Goal: Transaction & Acquisition: Purchase product/service

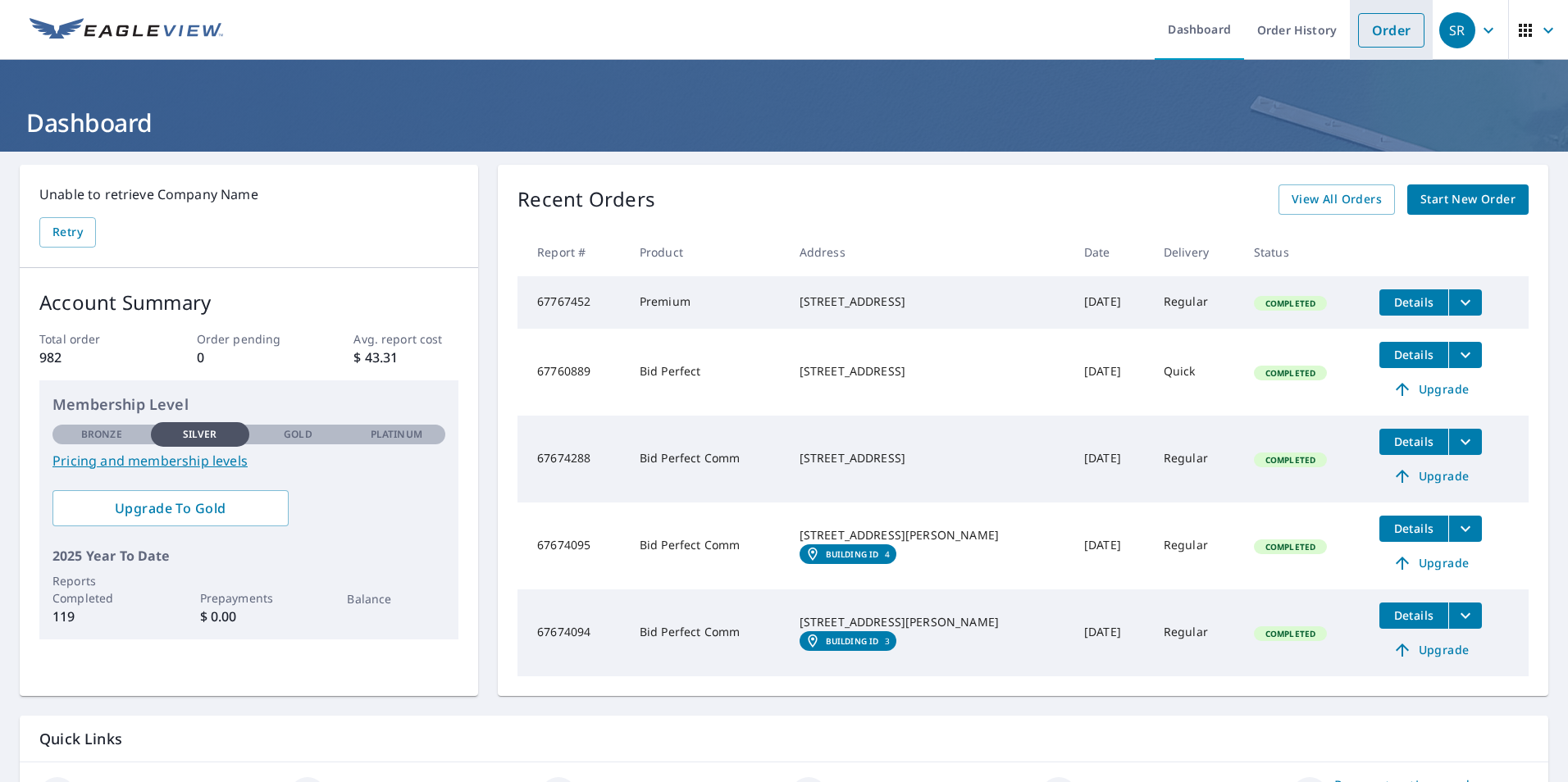
drag, startPoint x: 1386, startPoint y: 33, endPoint x: 1364, endPoint y: 26, distance: 23.1
click at [1364, 26] on link "Order" at bounding box center [1391, 30] width 66 height 34
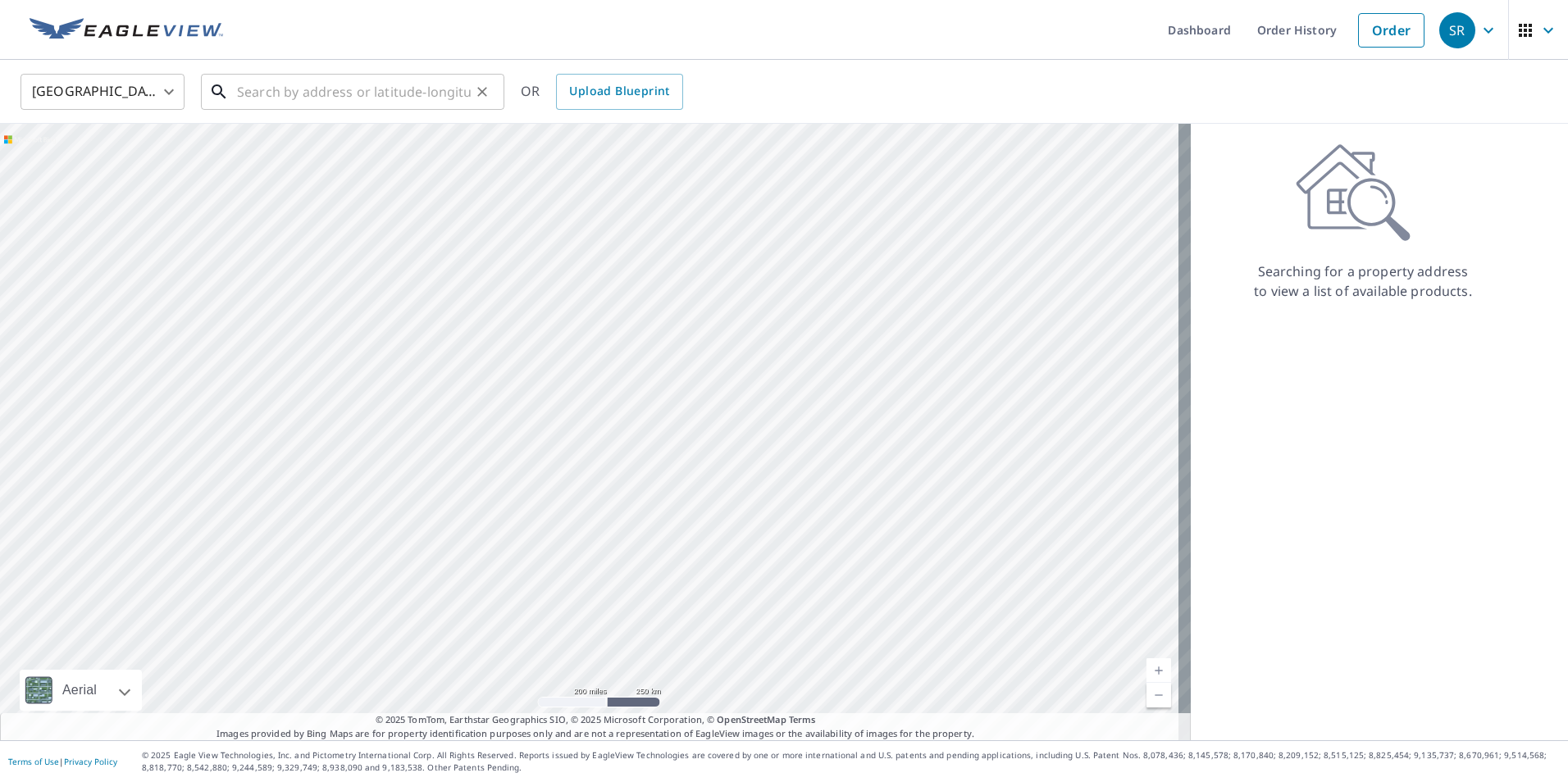
click at [290, 98] on input "text" at bounding box center [353, 92] width 233 height 46
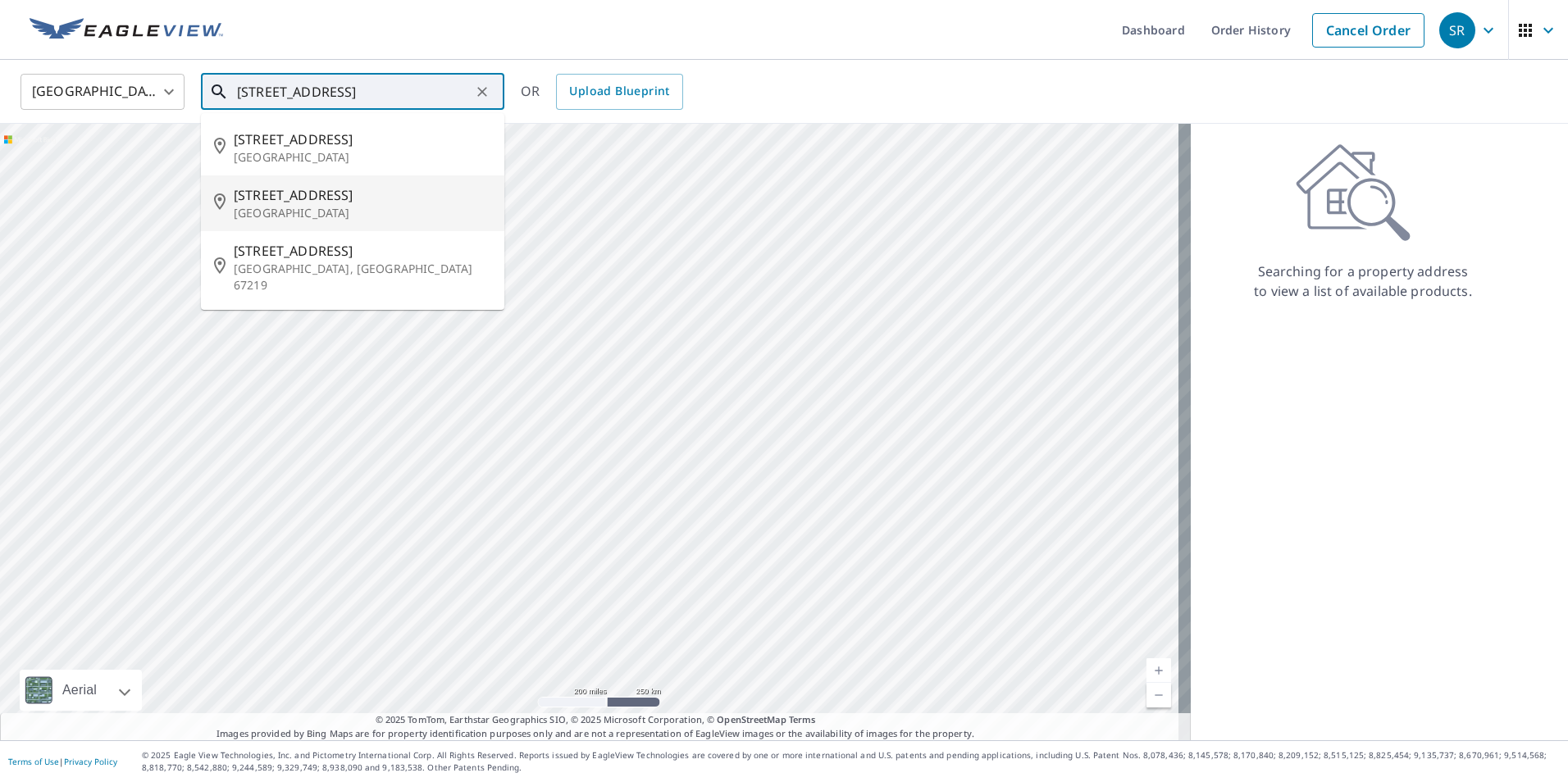
click at [358, 204] on span "[STREET_ADDRESS]" at bounding box center [362, 195] width 258 height 20
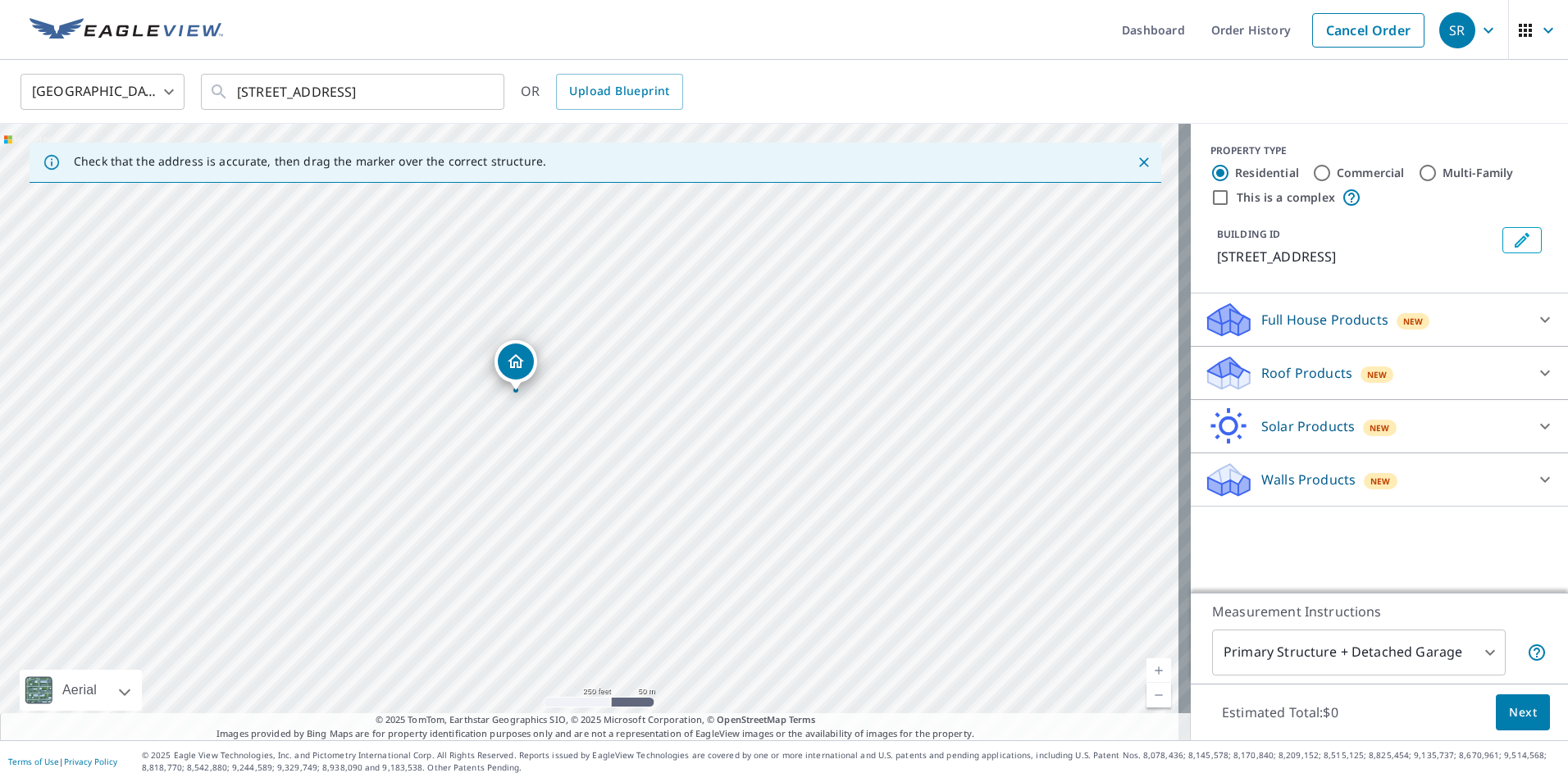
drag, startPoint x: 795, startPoint y: 470, endPoint x: 405, endPoint y: 522, distance: 393.5
click at [405, 522] on div "[STREET_ADDRESS]" at bounding box center [595, 433] width 1190 height 617
drag, startPoint x: 510, startPoint y: 354, endPoint x: 725, endPoint y: 349, distance: 215.1
drag, startPoint x: 725, startPoint y: 349, endPoint x: 994, endPoint y: 286, distance: 276.3
drag, startPoint x: 994, startPoint y: 286, endPoint x: 857, endPoint y: 514, distance: 266.0
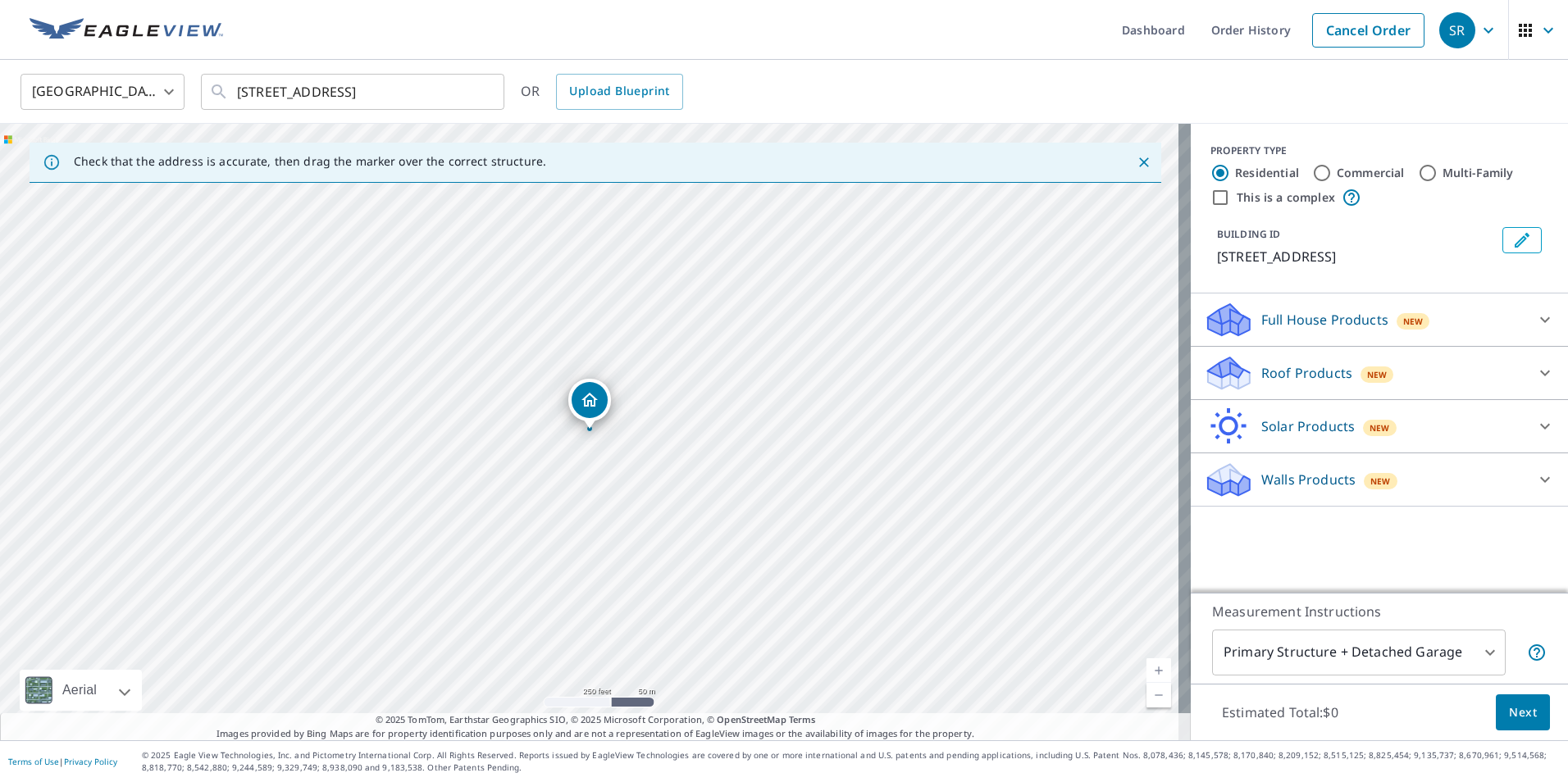
click at [857, 514] on div "[STREET_ADDRESS]" at bounding box center [595, 433] width 1190 height 617
drag, startPoint x: 595, startPoint y: 402, endPoint x: 656, endPoint y: 428, distance: 66.3
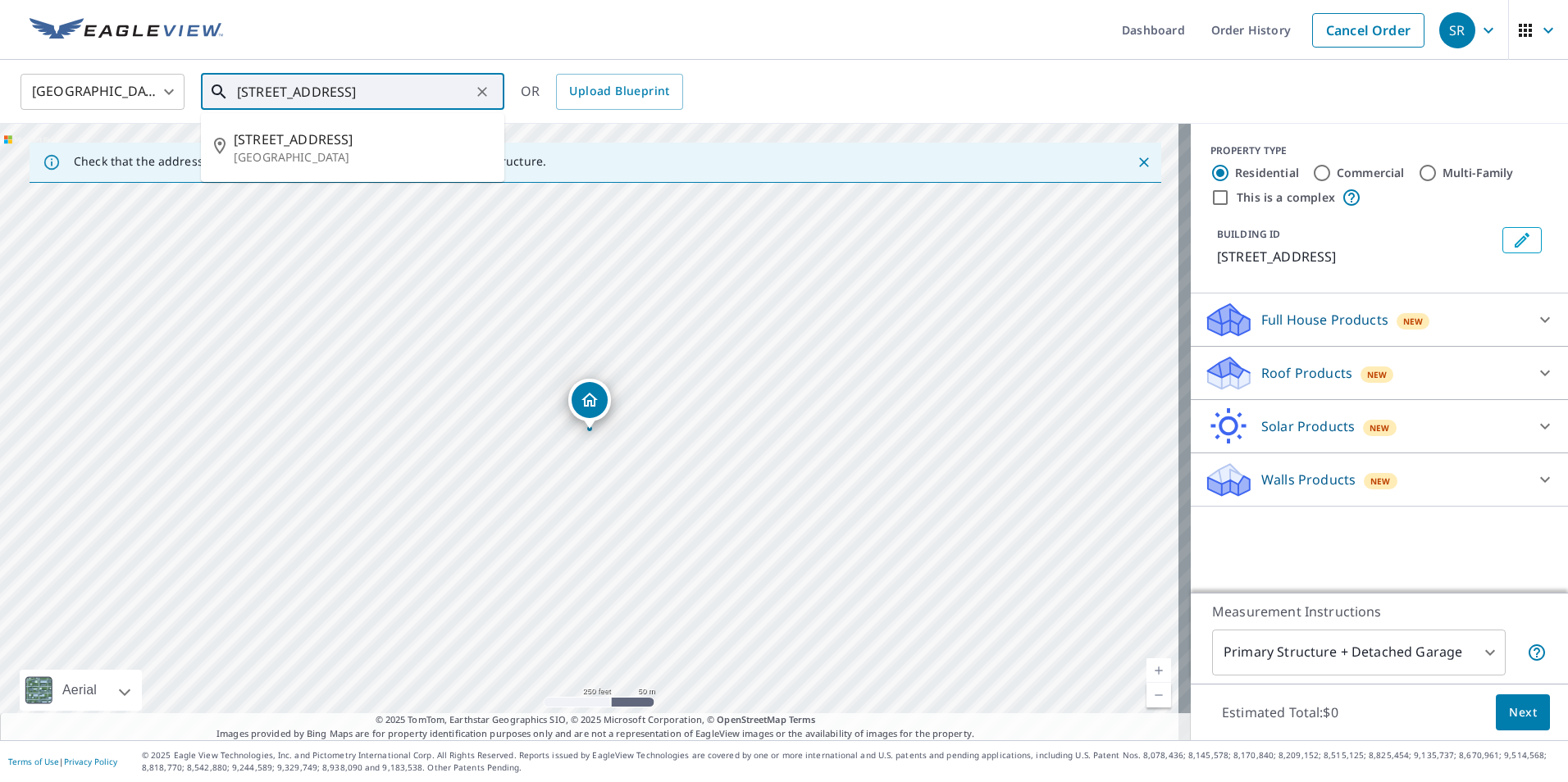
drag, startPoint x: 656, startPoint y: 428, endPoint x: 273, endPoint y: 88, distance: 512.1
drag, startPoint x: 267, startPoint y: 91, endPoint x: 264, endPoint y: 79, distance: 12.4
click at [264, 79] on input "[STREET_ADDRESS]" at bounding box center [353, 92] width 233 height 46
type input "[STREET_ADDRESS]"
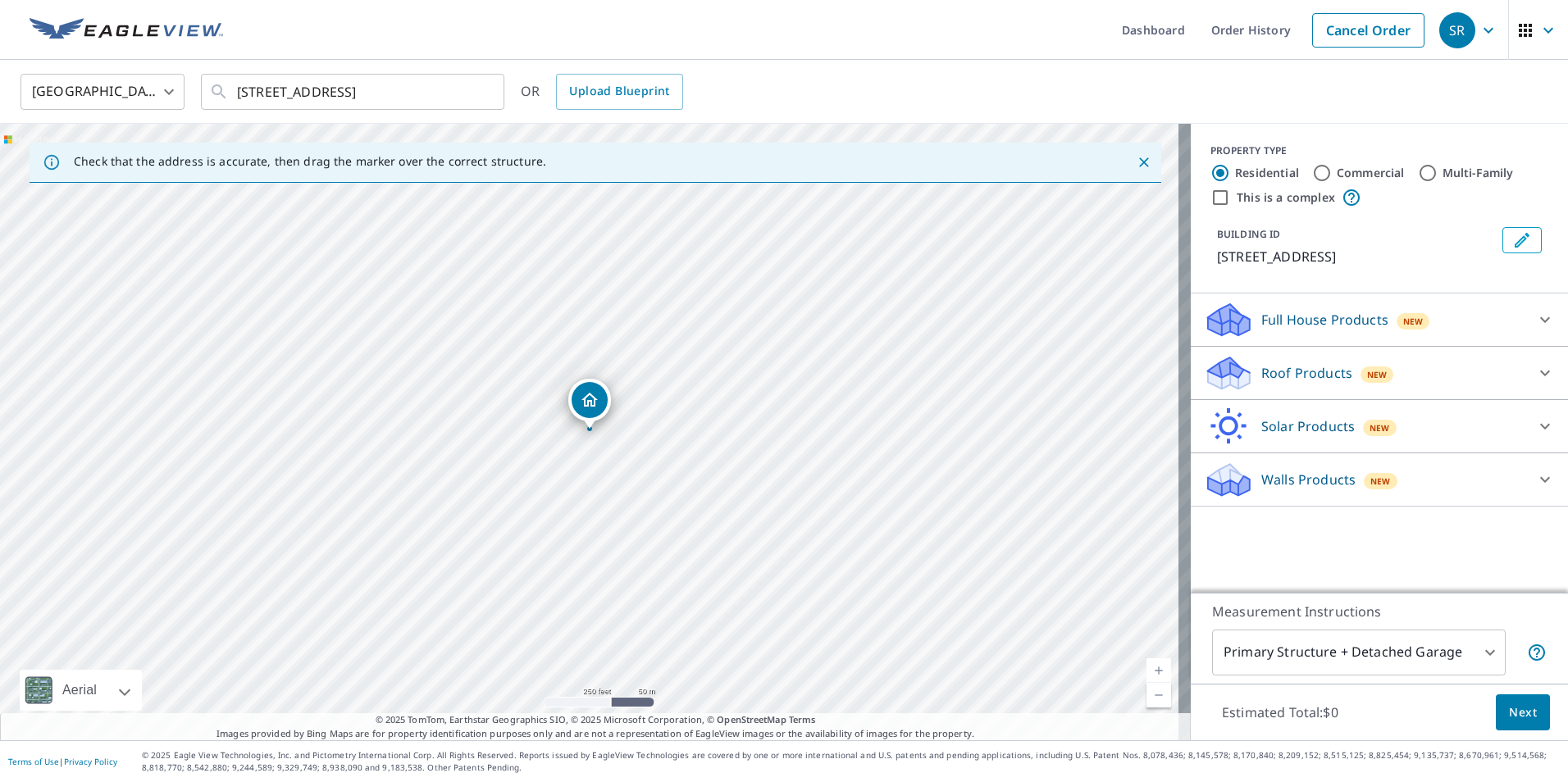
click at [417, 46] on ul "Dashboard Order History Cancel Order" at bounding box center [832, 30] width 1200 height 59
drag, startPoint x: 592, startPoint y: 393, endPoint x: 565, endPoint y: 317, distance: 80.7
click at [1509, 371] on div "Roof Products New" at bounding box center [1365, 373] width 322 height 38
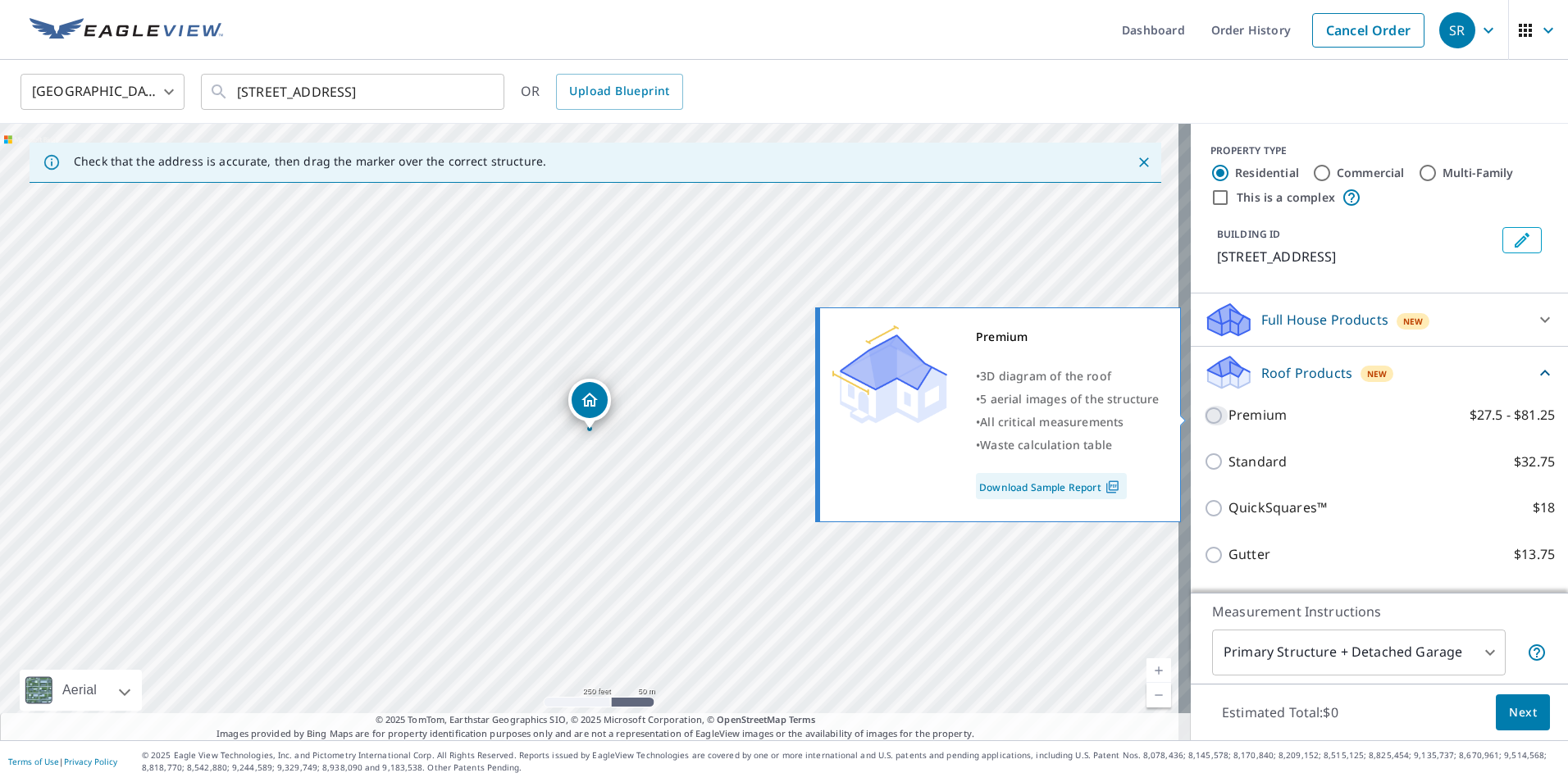
click at [1204, 419] on input "Premium $27.5 - $81.25" at bounding box center [1217, 415] width 24 height 20
checkbox input "true"
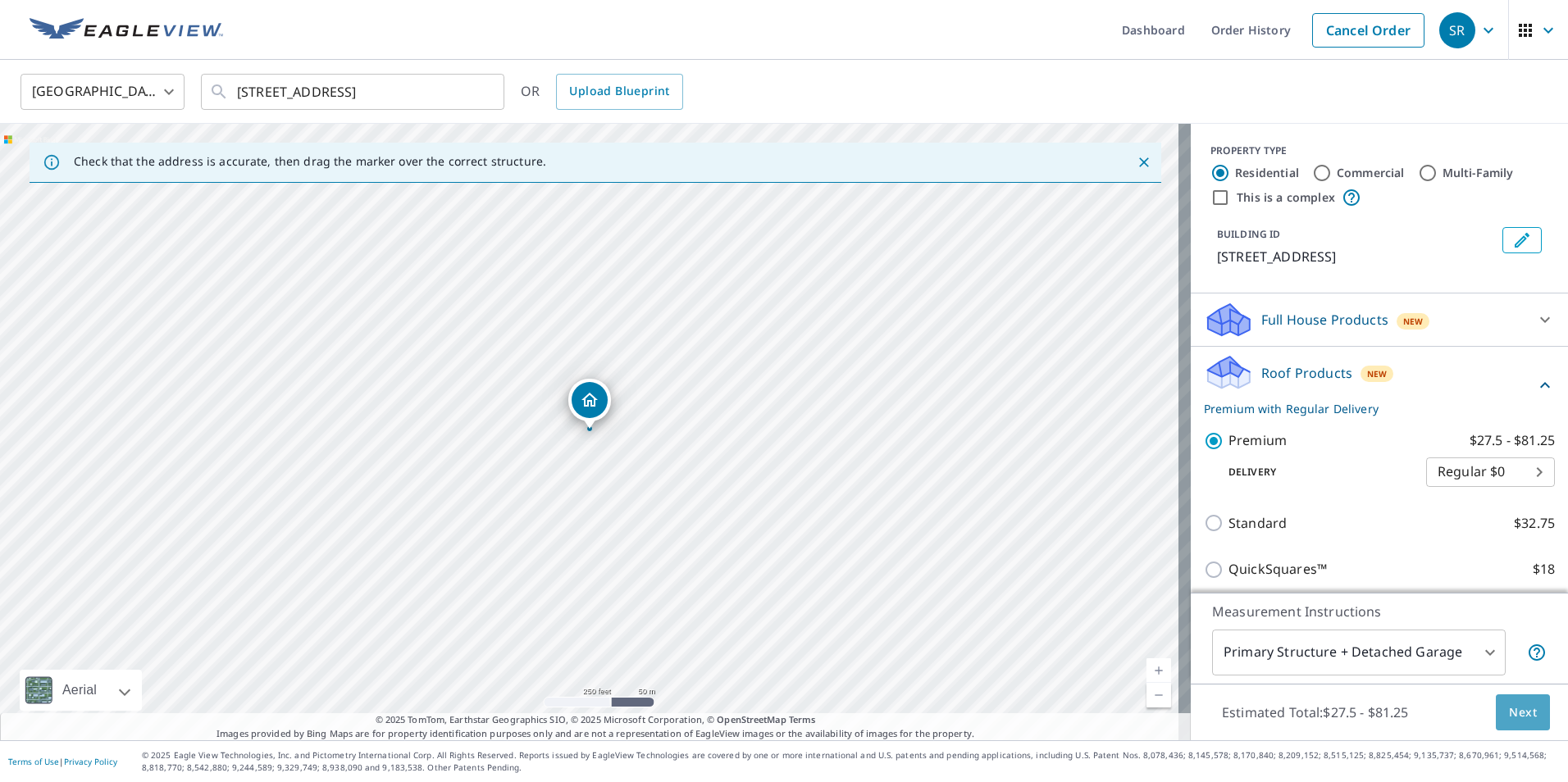
click at [1510, 709] on span "Next" at bounding box center [1523, 712] width 28 height 20
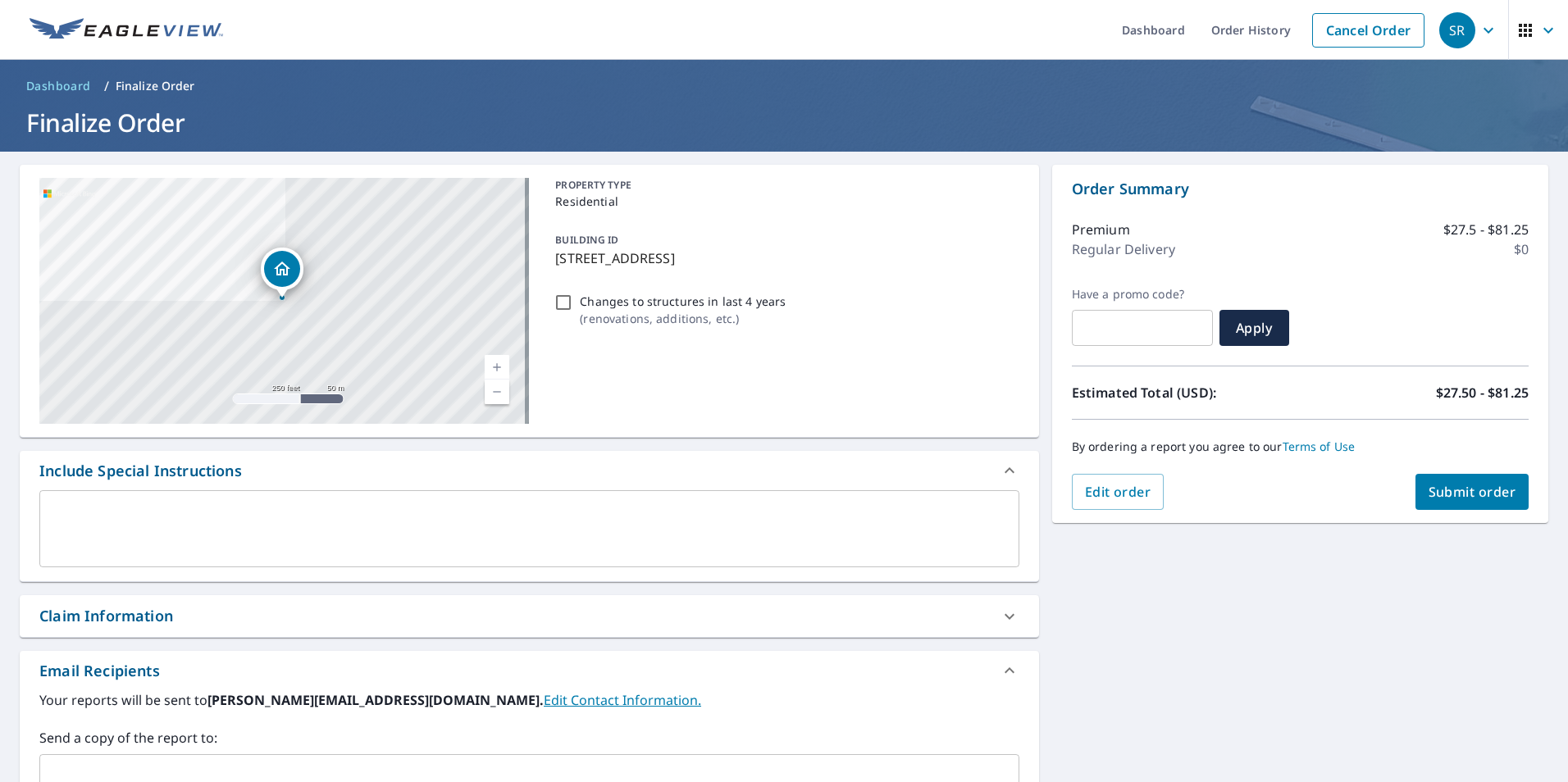
click at [214, 527] on textarea at bounding box center [529, 529] width 957 height 46
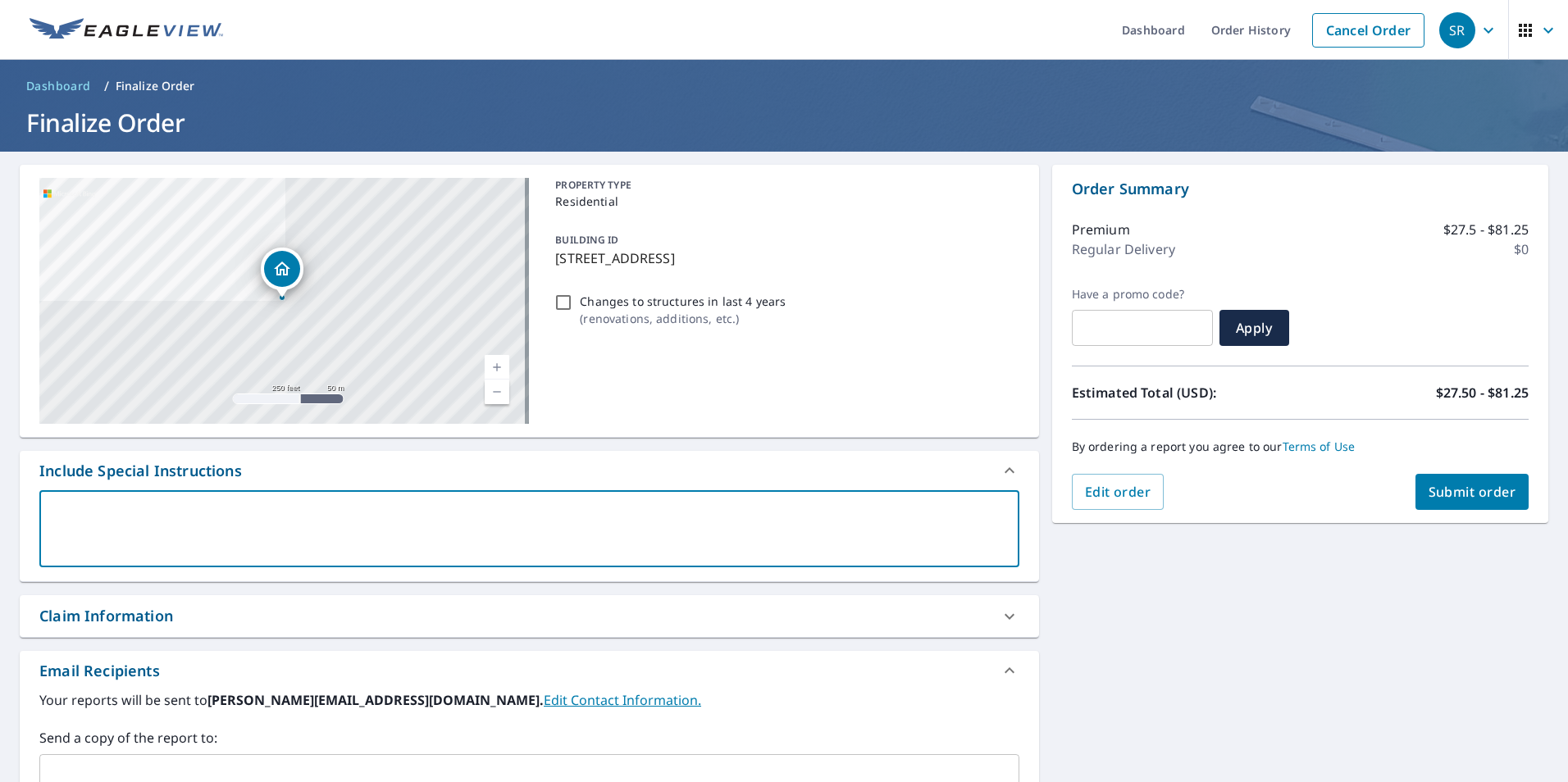
type textarea "s"
type textarea "x"
type textarea "sh"
type textarea "x"
type textarea "sho"
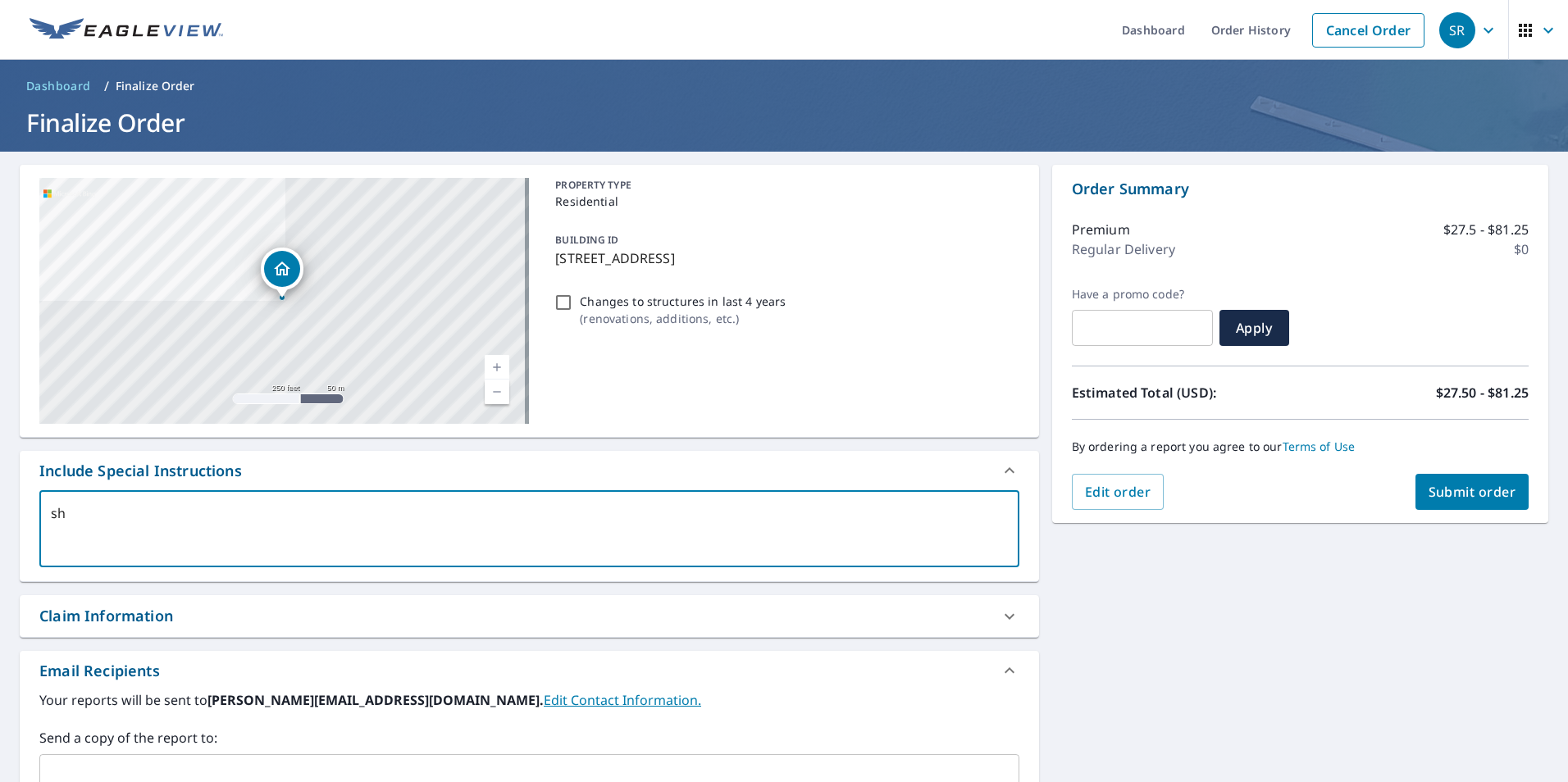
type textarea "x"
type textarea "shou"
type textarea "x"
type textarea "shoul"
type textarea "x"
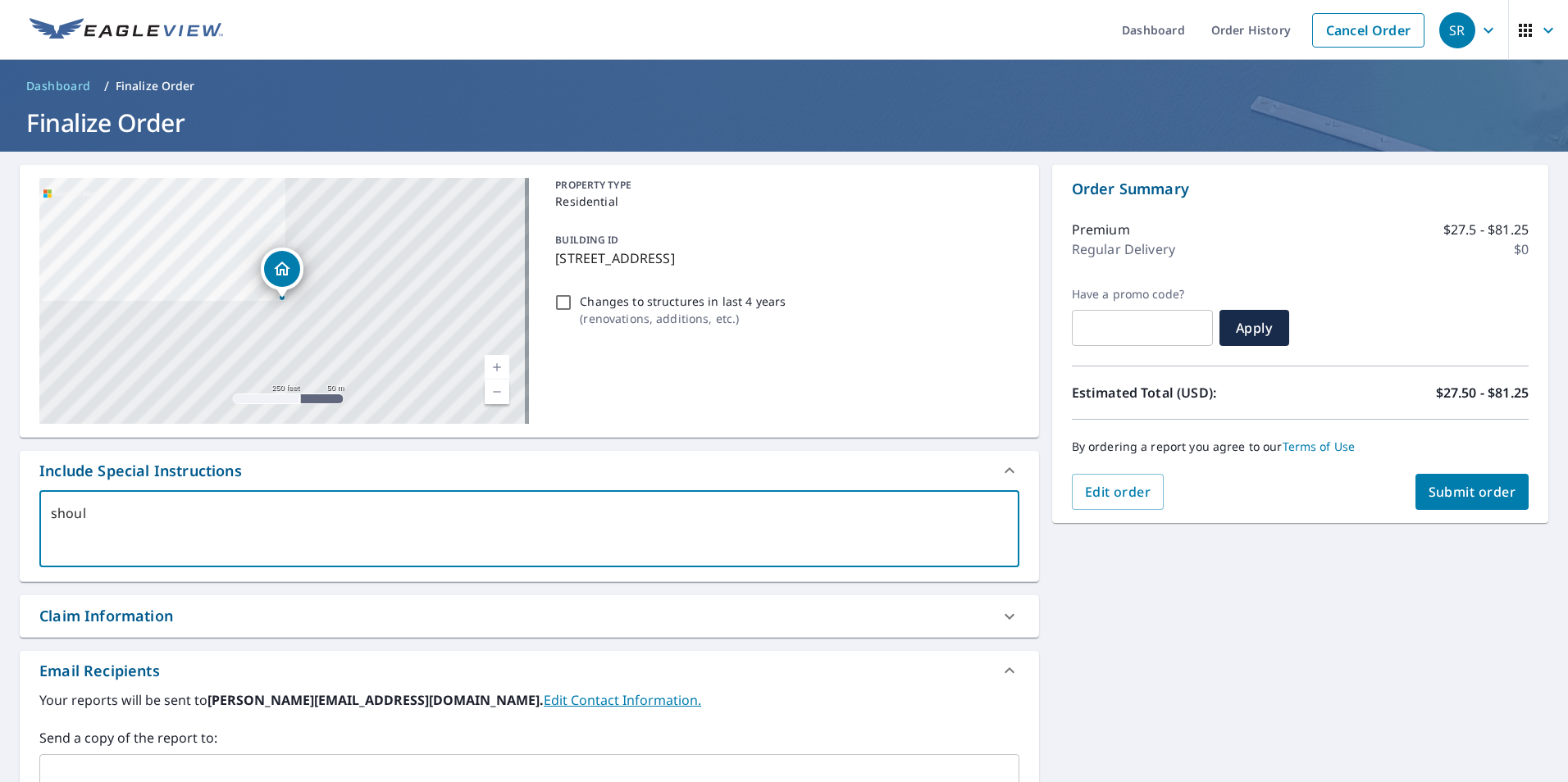
type textarea "should"
type textarea "x"
type textarea "should"
type textarea "x"
type textarea "should v"
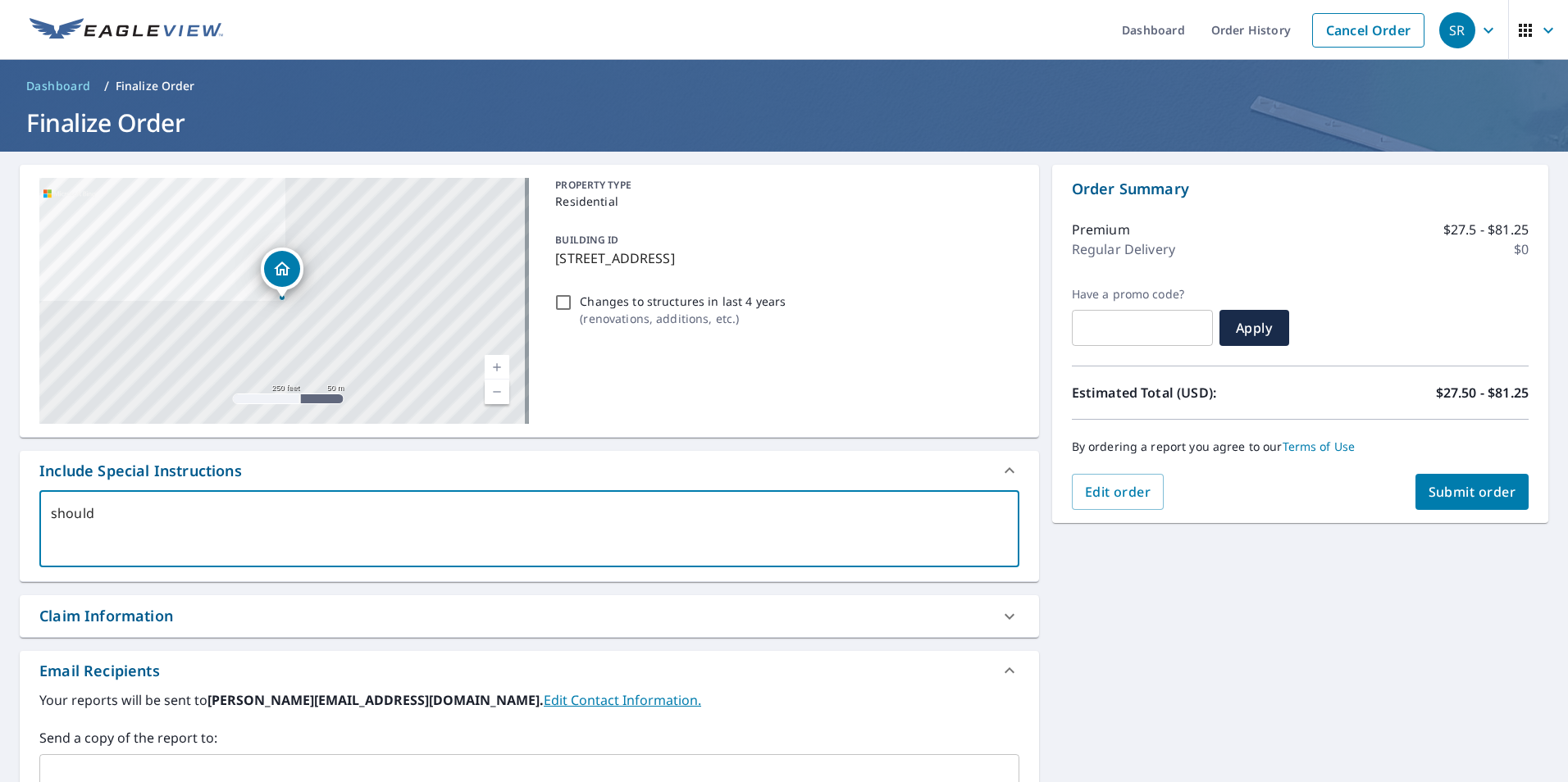
type textarea "x"
type textarea "should ve"
type textarea "x"
type textarea "should v"
type textarea "x"
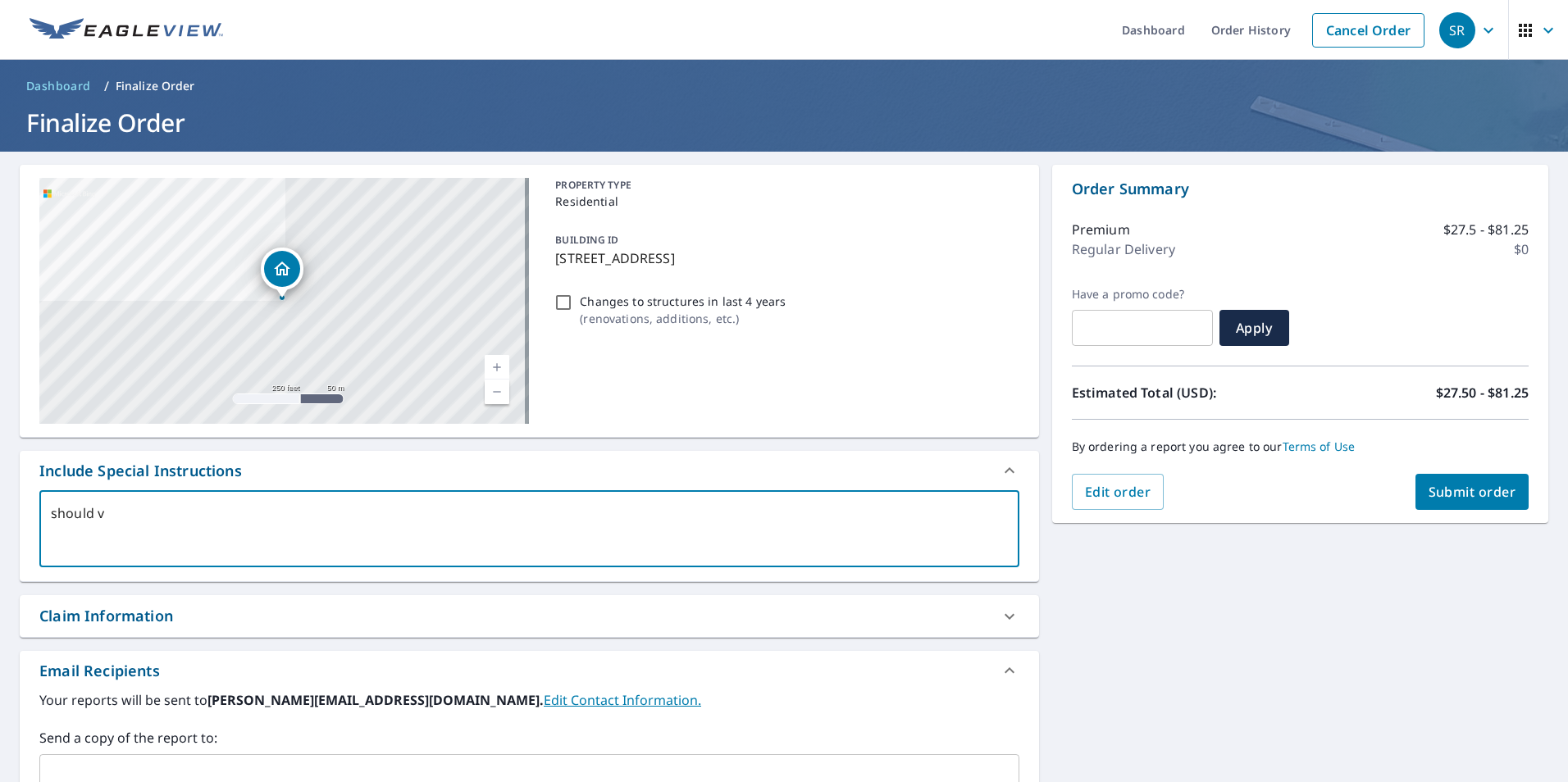
type textarea "should"
type textarea "x"
type textarea "should b"
type textarea "x"
type textarea "should be"
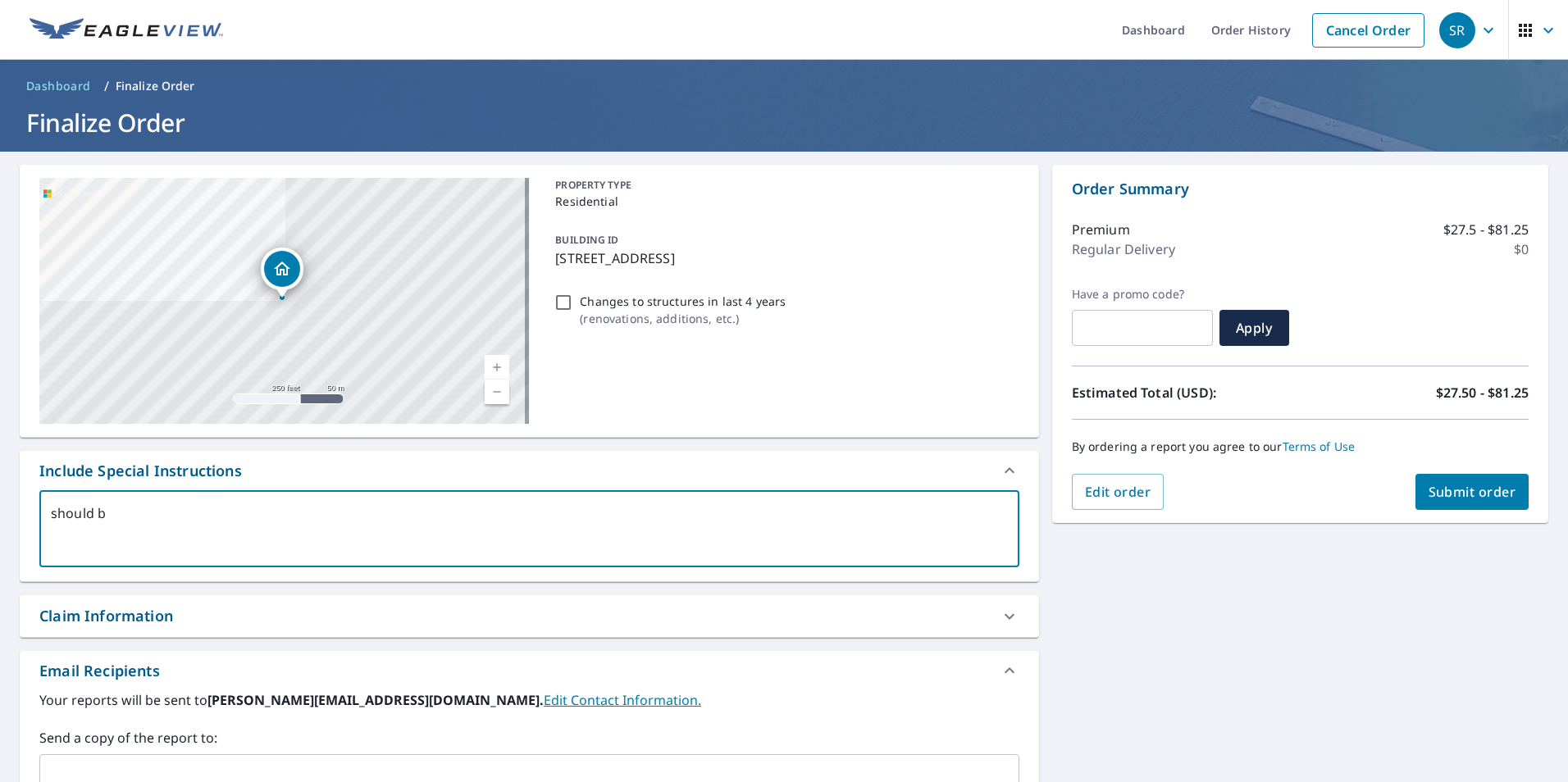
type textarea "x"
type textarea "should be"
type textarea "x"
type textarea "should be a"
type textarea "x"
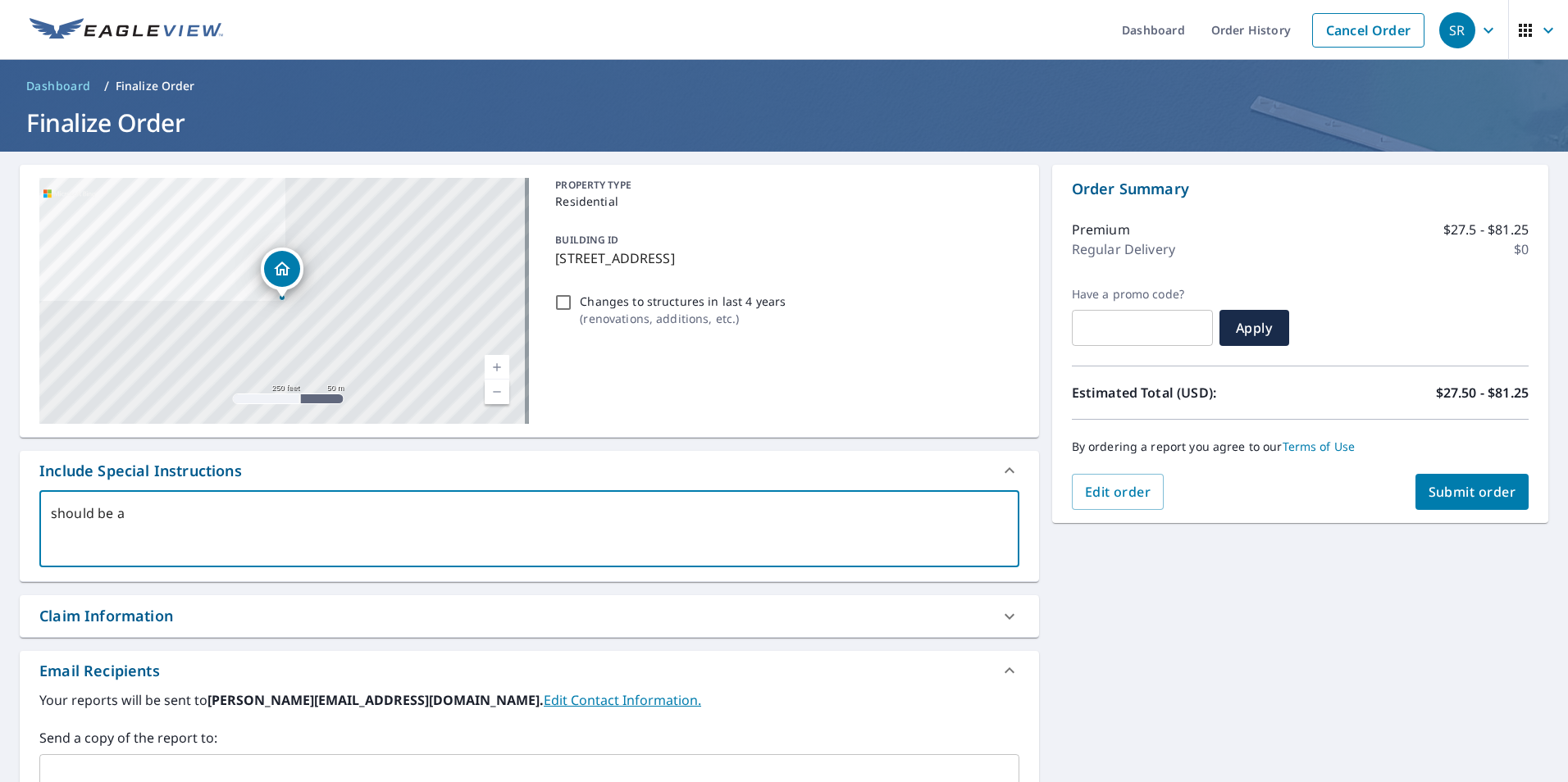
type textarea "should be a"
type textarea "x"
type textarea "should be a h"
type textarea "x"
type textarea "should be a ho"
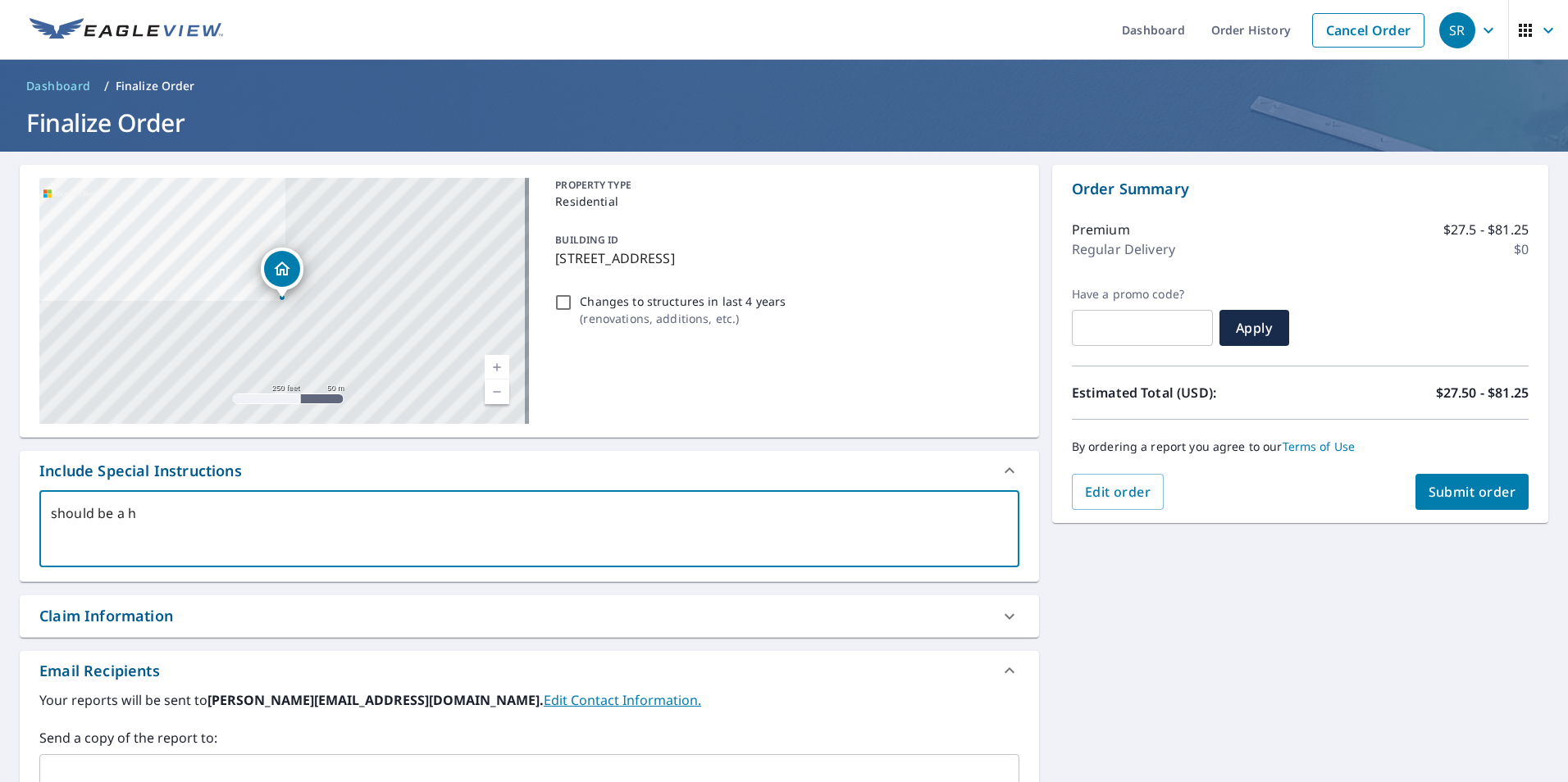
type textarea "x"
type textarea "should be a hou"
type textarea "x"
type textarea "should be a hous"
type textarea "x"
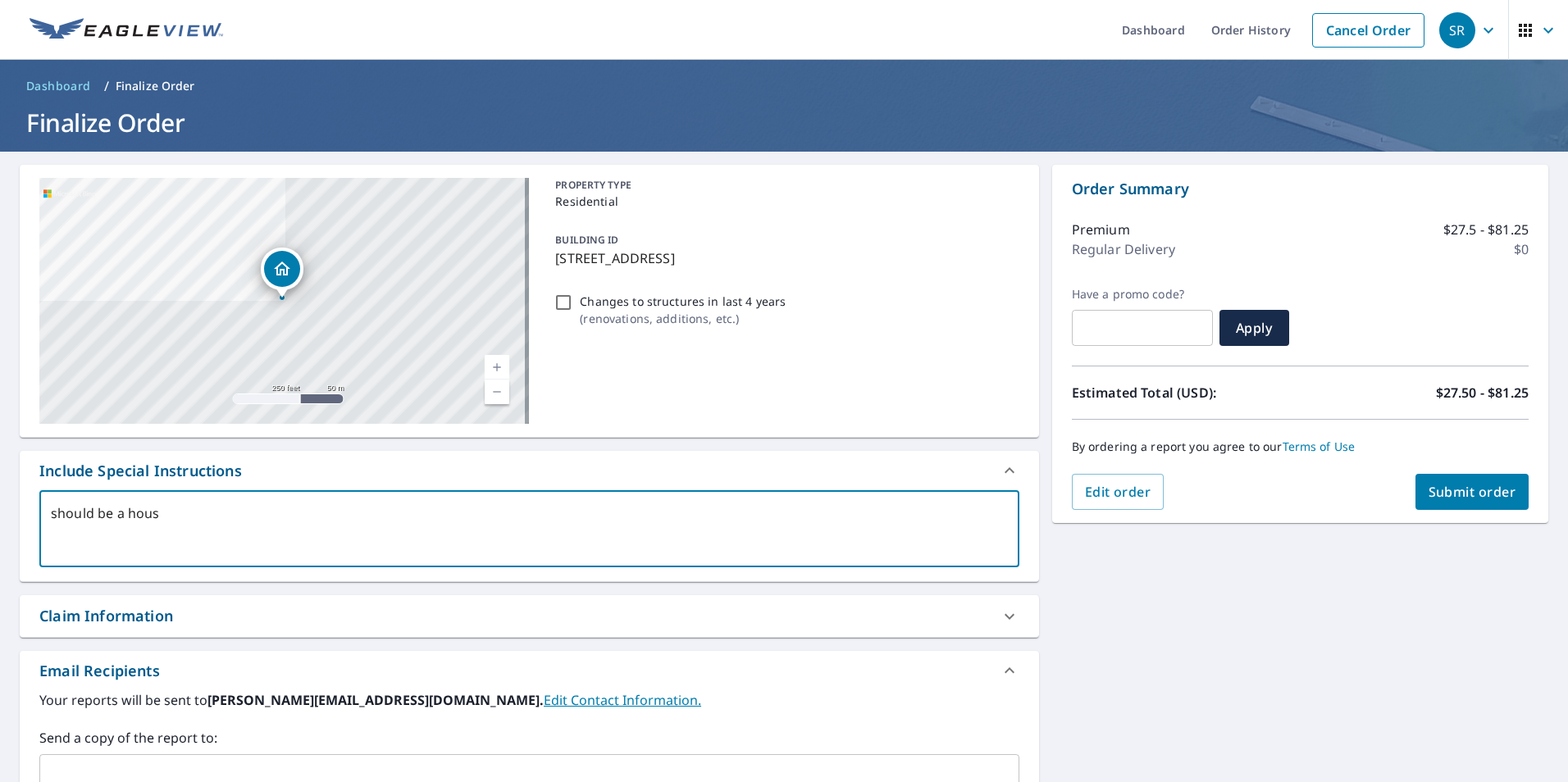
type textarea "should be a house"
type textarea "x"
type textarea "should be a house"
type textarea "x"
type textarea "should be a house w"
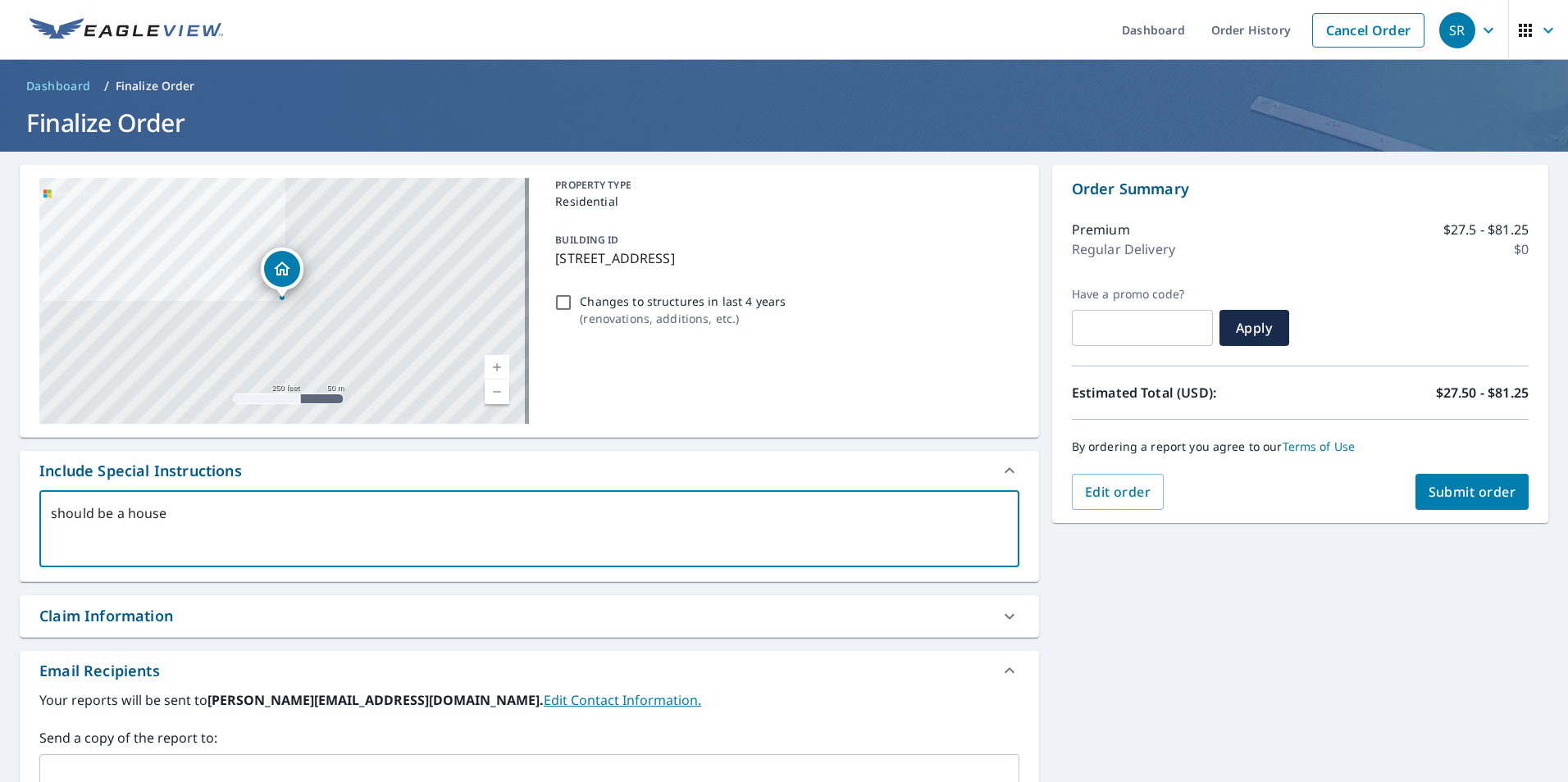
type textarea "x"
type textarea "should be a house wi"
type textarea "x"
type textarea "should be a house wit"
type textarea "x"
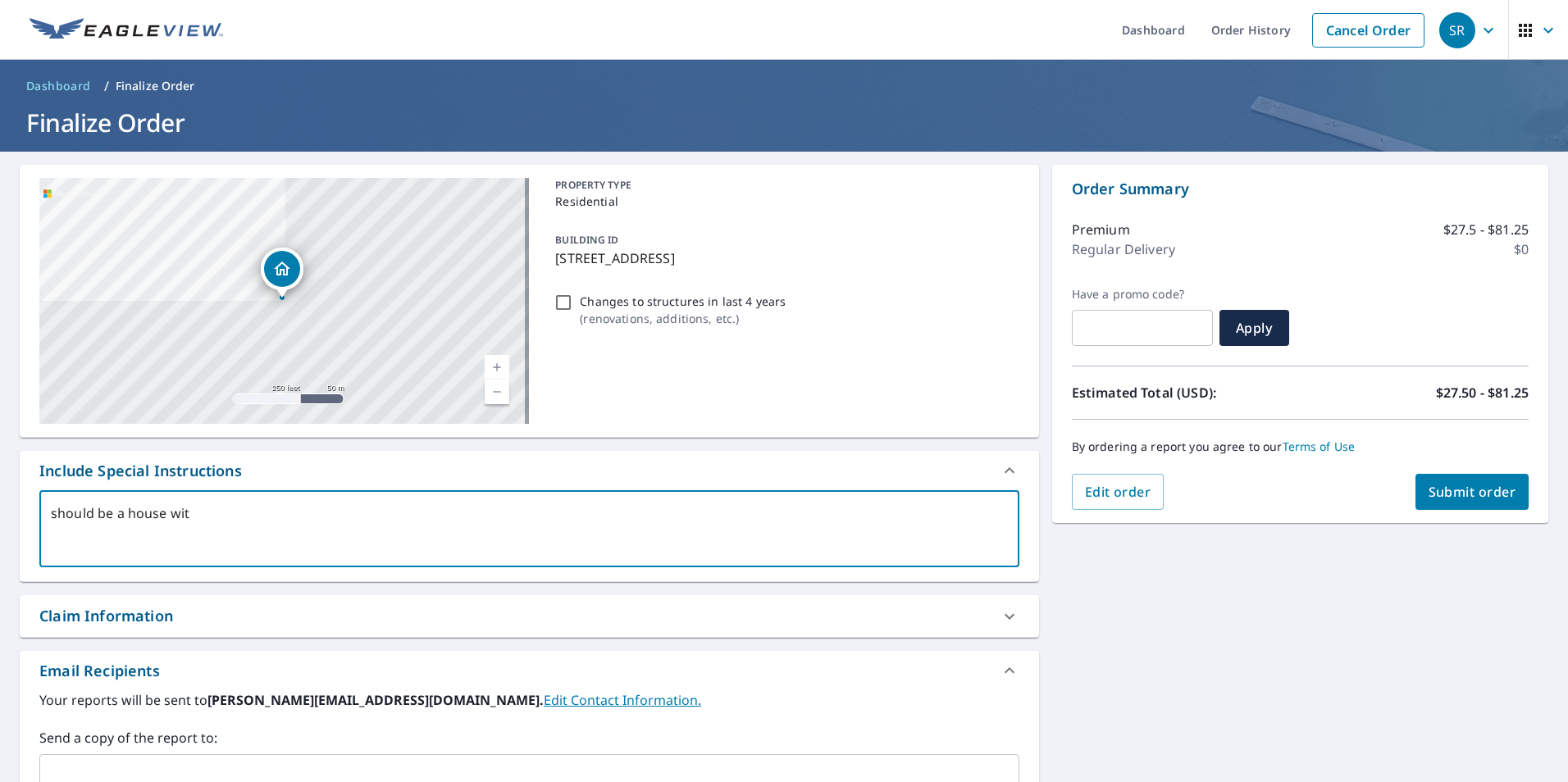
type textarea "should be a house with"
type textarea "x"
type textarea "should be a house with"
type textarea "x"
type textarea "should be a house with a"
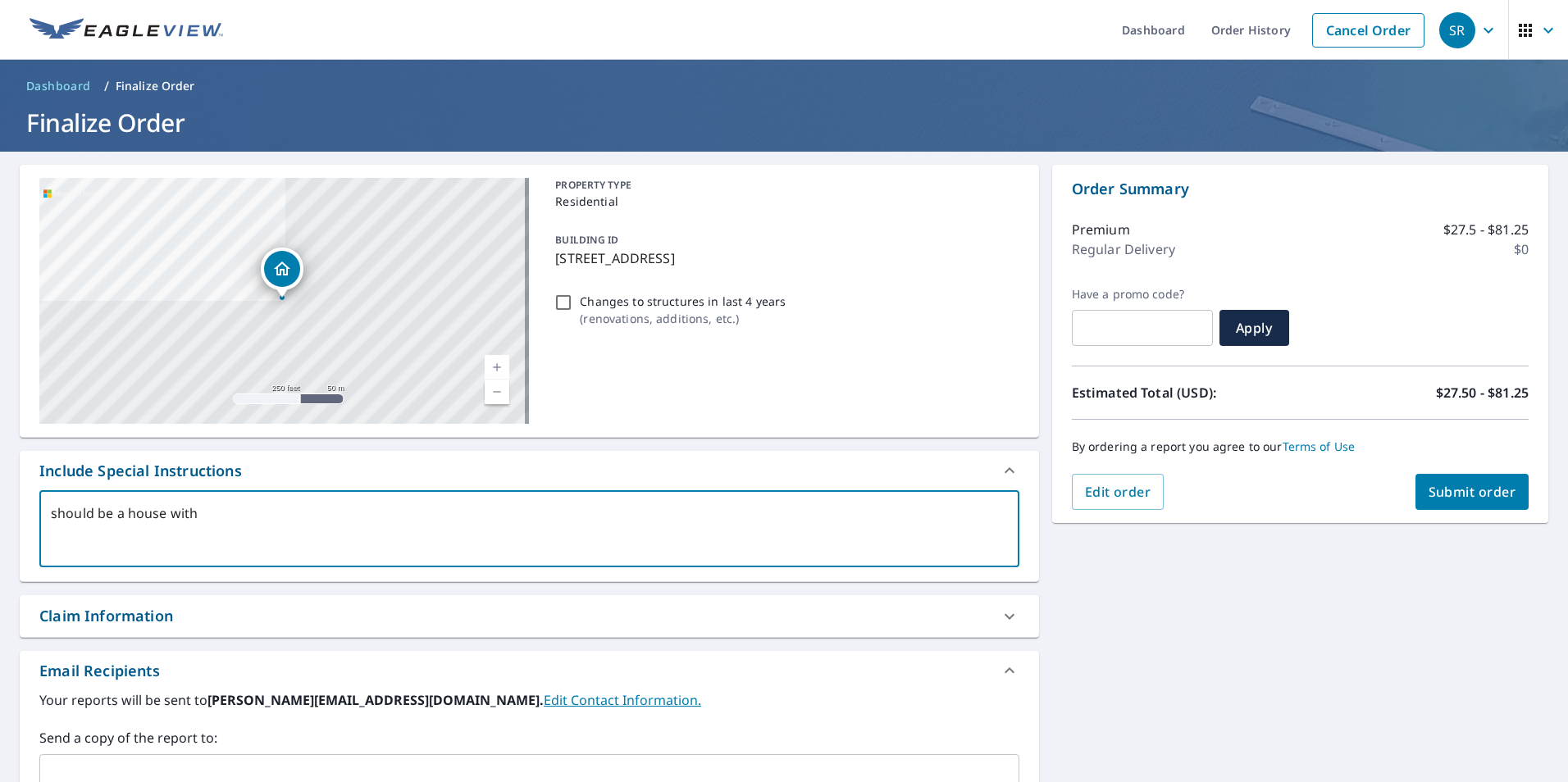
type textarea "x"
type textarea "should be a house with a"
type textarea "x"
type textarea "should be a house with a p"
type textarea "x"
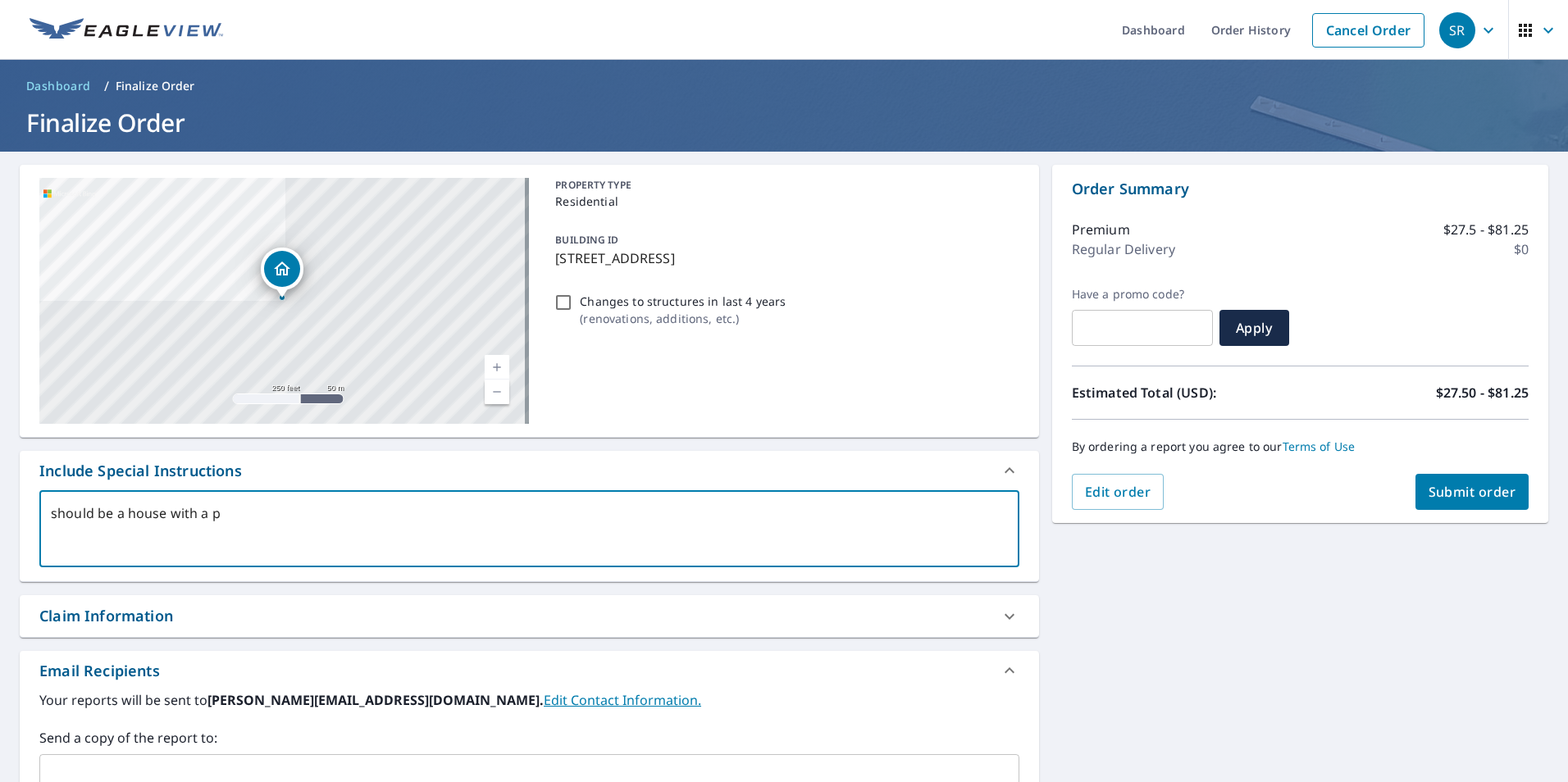
type textarea "should be a house with a po"
type textarea "x"
type textarea "should be a house with a poo"
type textarea "x"
type textarea "should be a house with a pool"
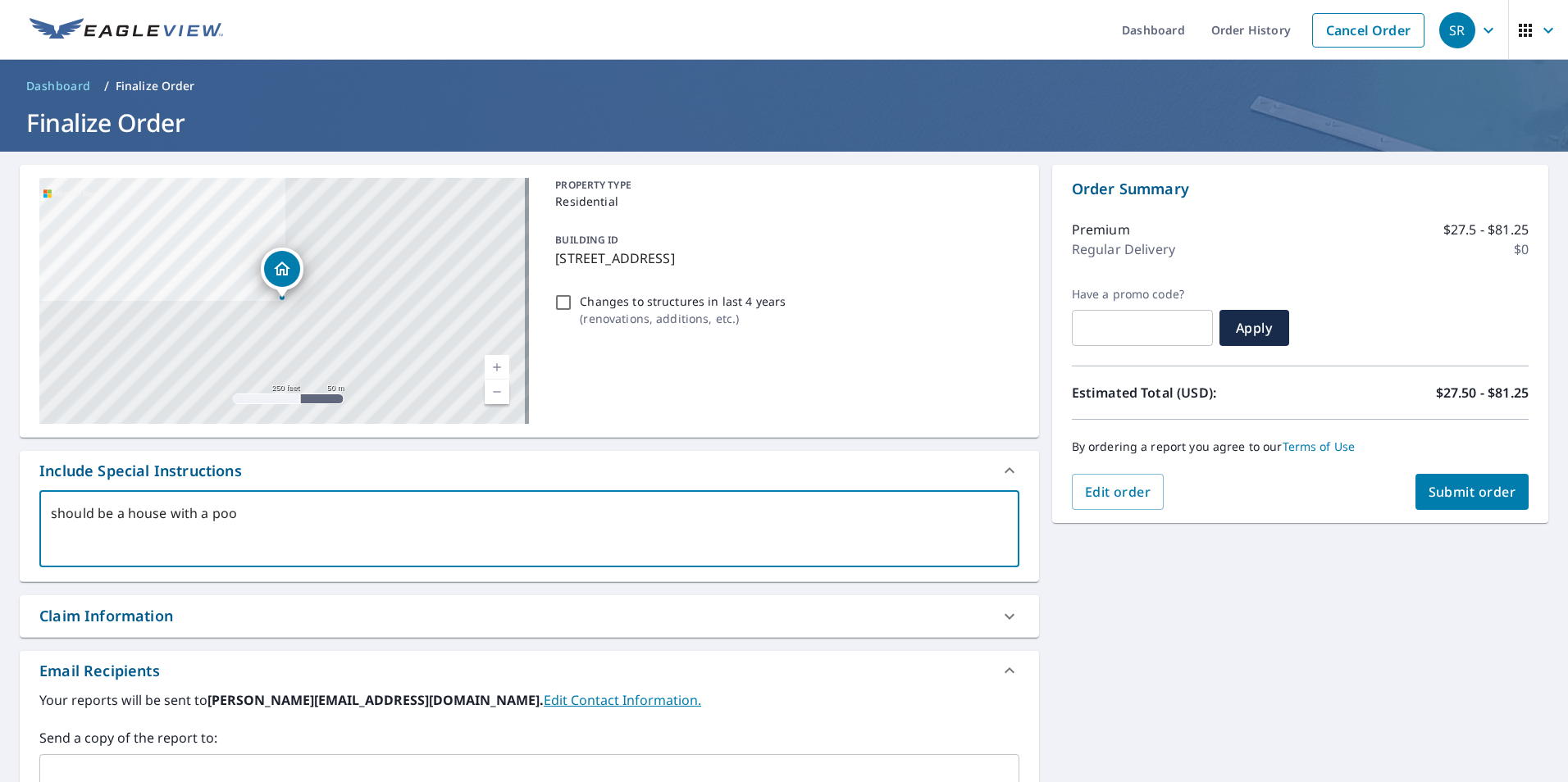
type textarea "x"
type textarea "should be a house with a pool"
type textarea "x"
type textarea "should be a house with a pool a"
type textarea "x"
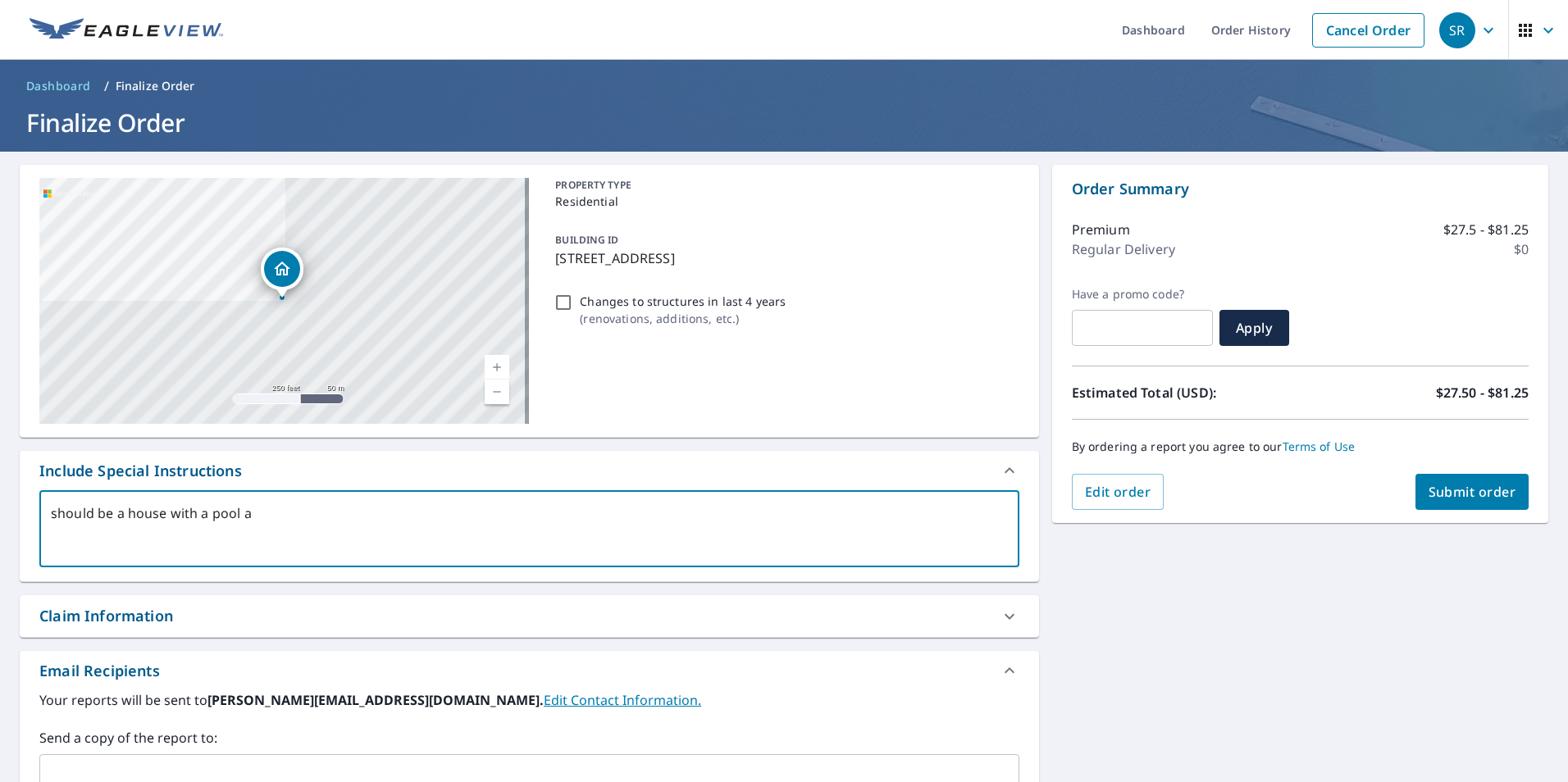
type textarea "should be a house with a pool an"
type textarea "x"
type textarea "should be a house with a pool and"
type textarea "x"
type textarea "should be a house with a pool and"
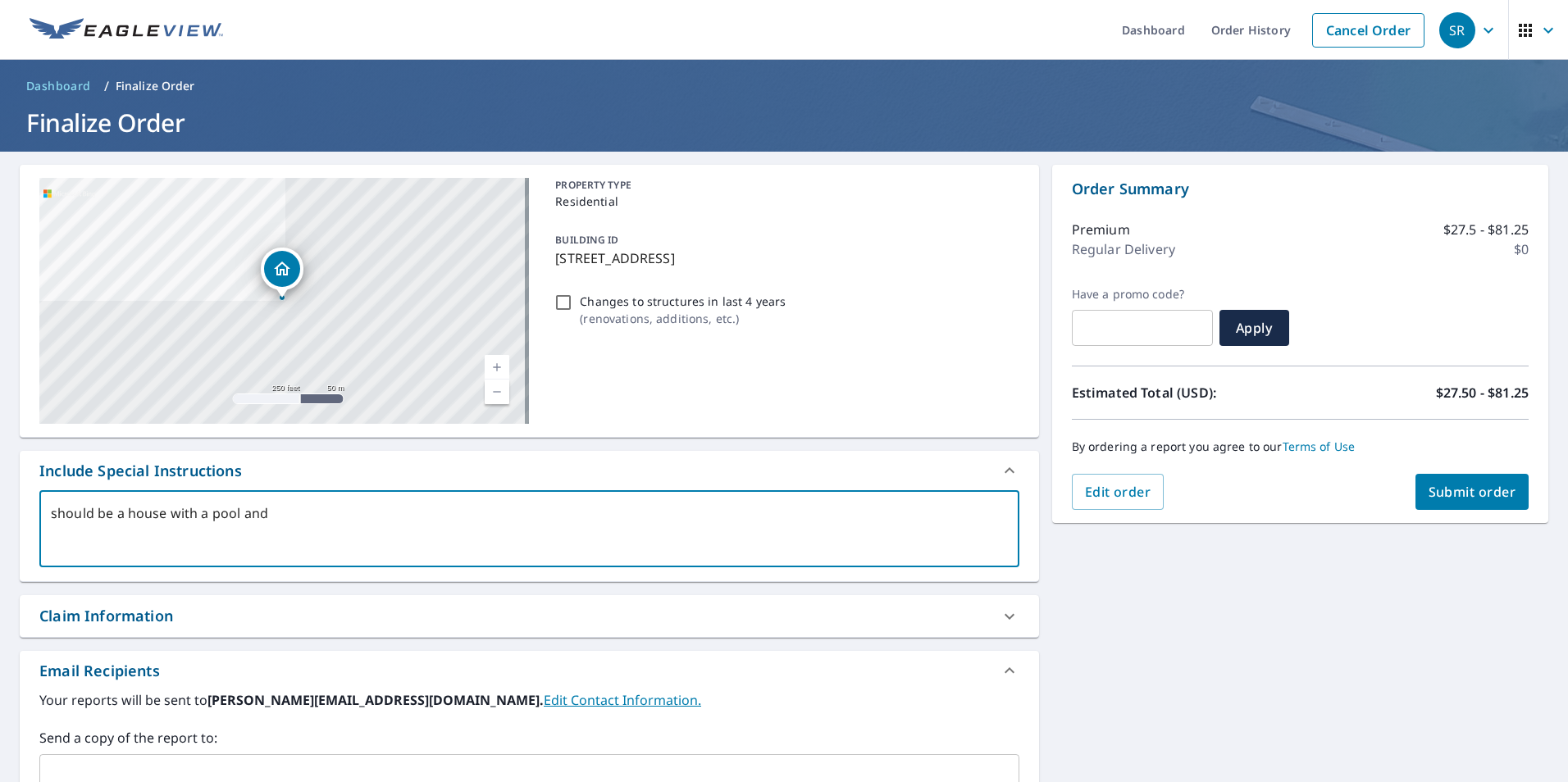
type textarea "x"
type textarea "should be a house with a pool and a"
type textarea "x"
type textarea "should be a house with a pool and a"
type textarea "x"
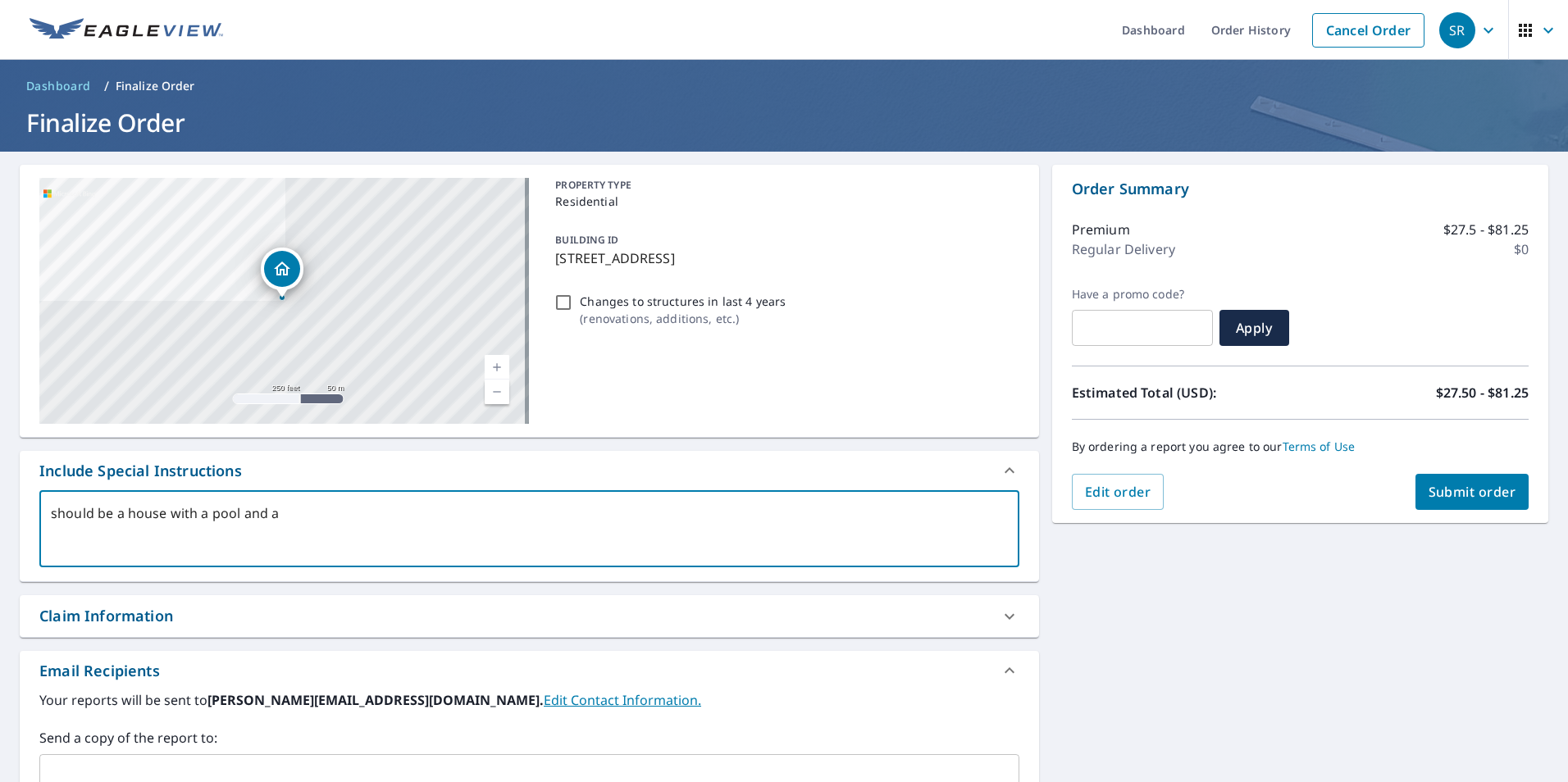
type textarea "should be a house with a pool and a s"
type textarea "x"
type textarea "should be a house with a pool and a si"
type textarea "x"
type textarea "should be a house with a pool and a sit"
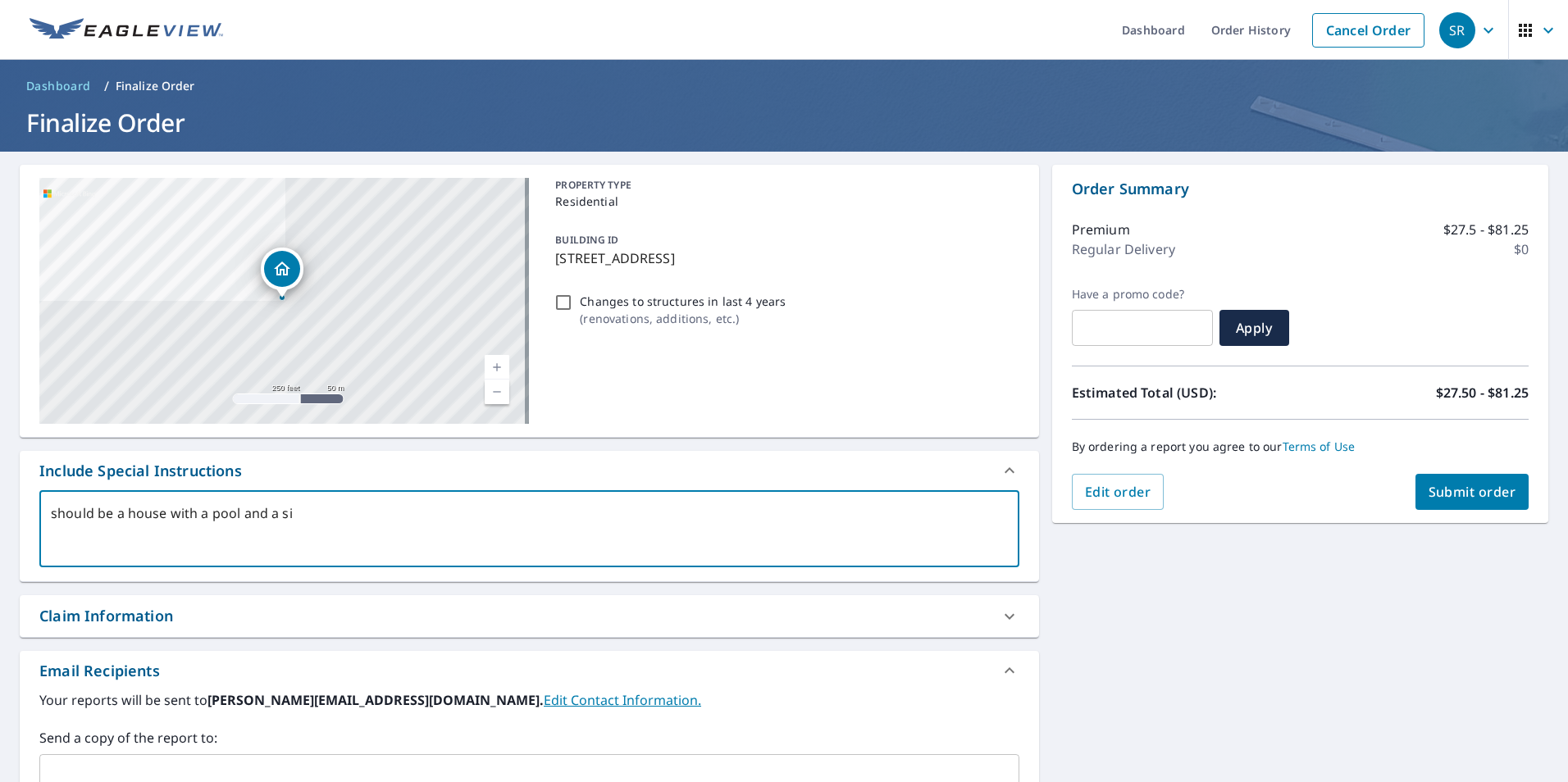
type textarea "x"
type textarea "should be a house with a pool and a sitt"
type textarea "x"
type textarea "should be a house with a pool and a sitti"
type textarea "x"
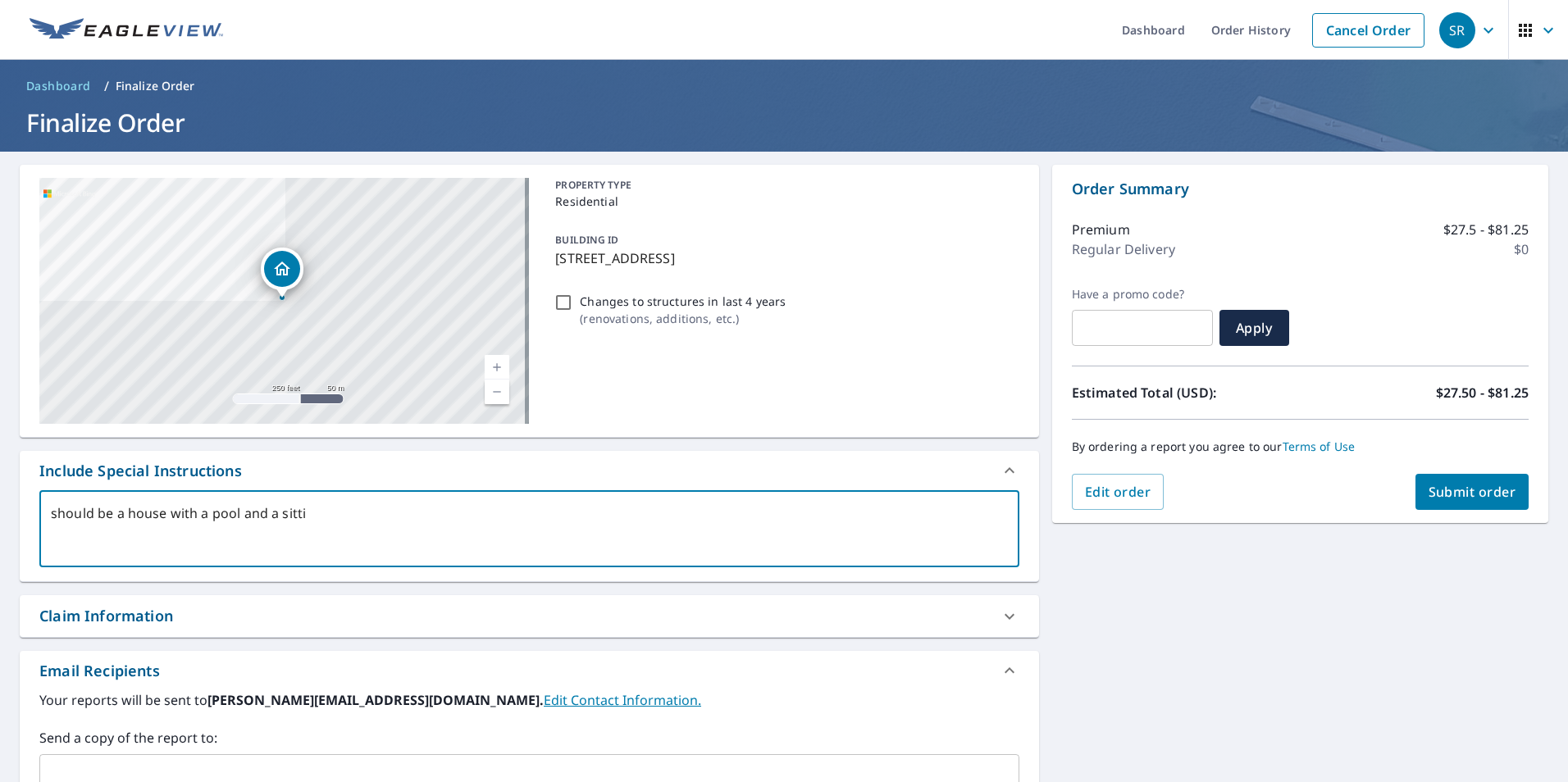
type textarea "should be a house with a pool and a sittin"
type textarea "x"
type textarea "should be a house with a pool and a sitting"
type textarea "x"
type textarea "should be a house with a pool and a sitting"
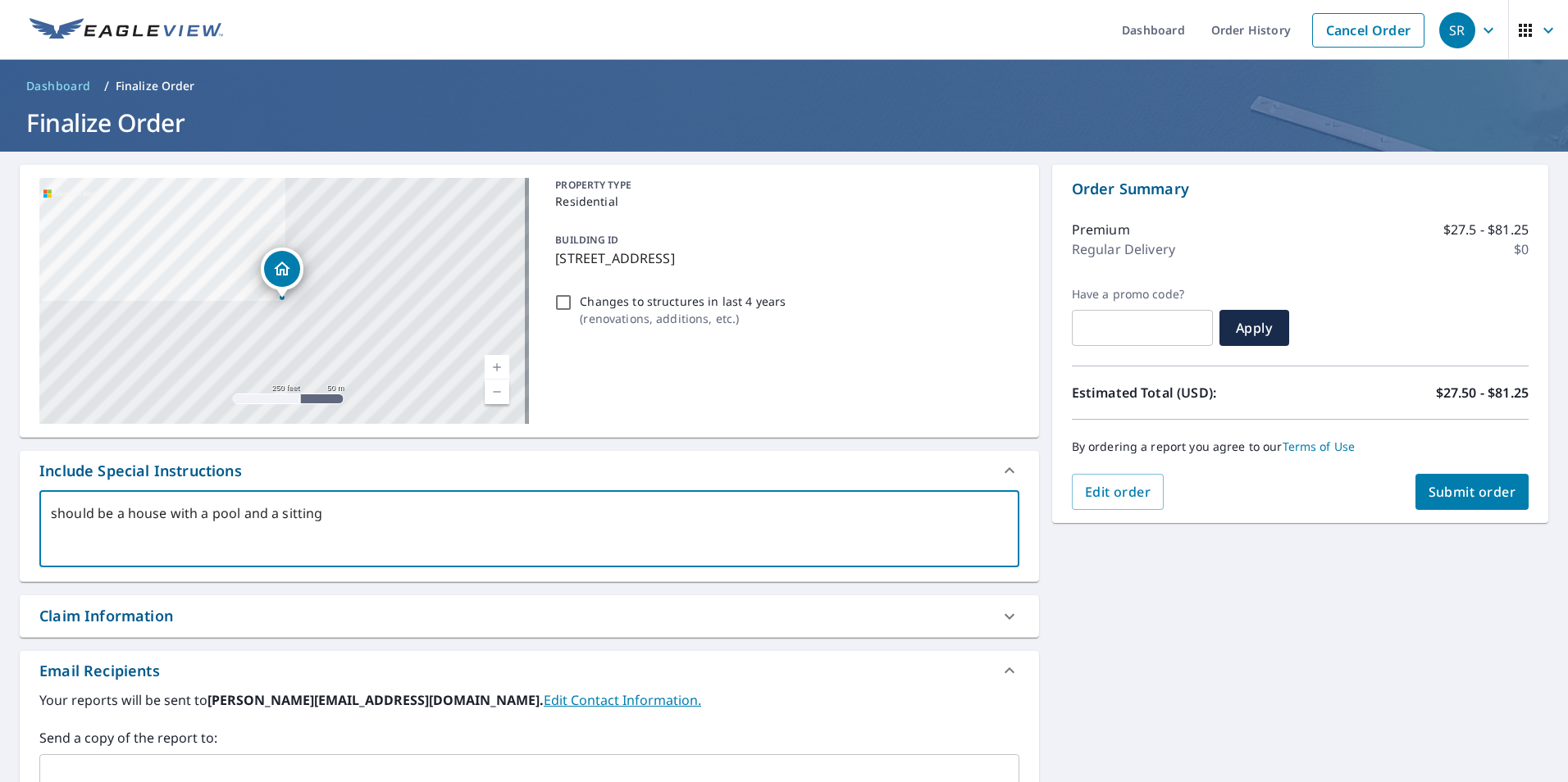
type textarea "x"
type textarea "should be a house with a pool and a sitting a"
type textarea "x"
type textarea "should be a house with a pool and a sitting ar"
type textarea "x"
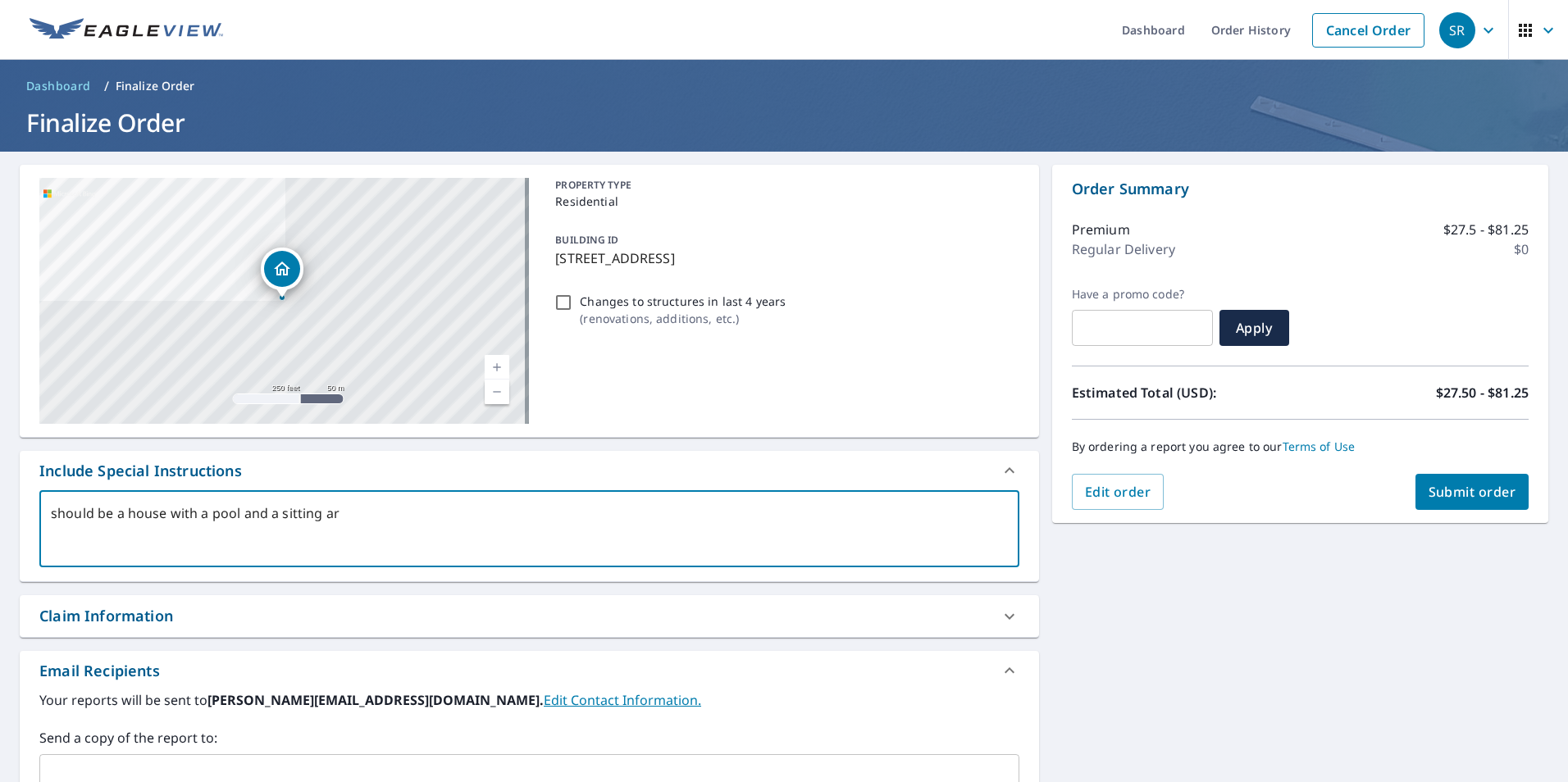
type textarea "should be a house with a pool and a sitting are"
type textarea "x"
type textarea "should be a house with a pool and a sitting area"
type textarea "x"
type textarea "should be a house with a pool and a sitting area"
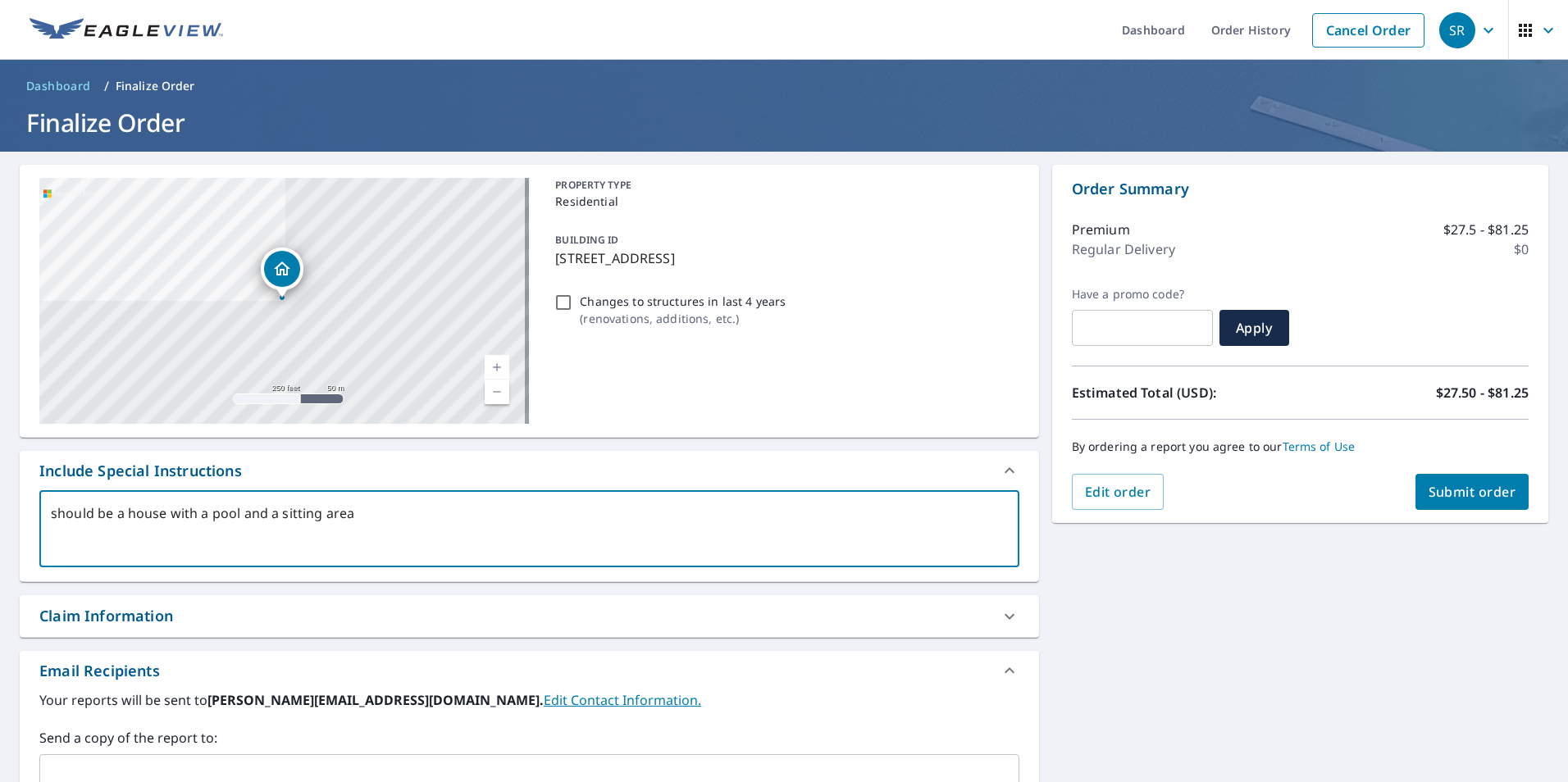
type textarea "x"
type textarea "should be a house with a pool and a sitting area a"
type textarea "x"
type textarea "should be a house with a pool and a sitting area al"
type textarea "x"
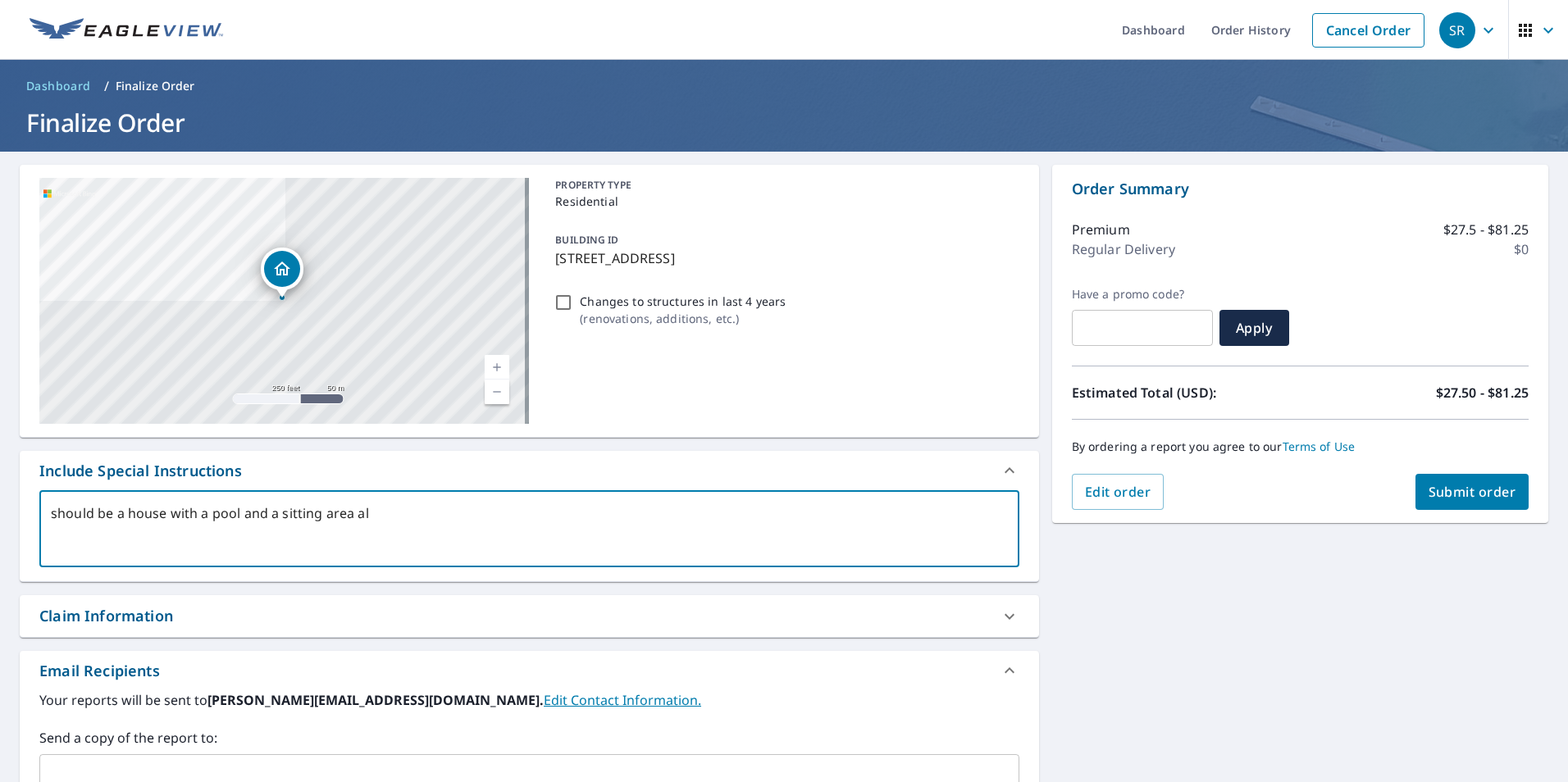
type textarea "should be a house with a pool and a sitting area alo"
type textarea "x"
type textarea "should be a house with a pool and a sitting area alon"
type textarea "x"
type textarea "should be a house with a pool and a sitting area along"
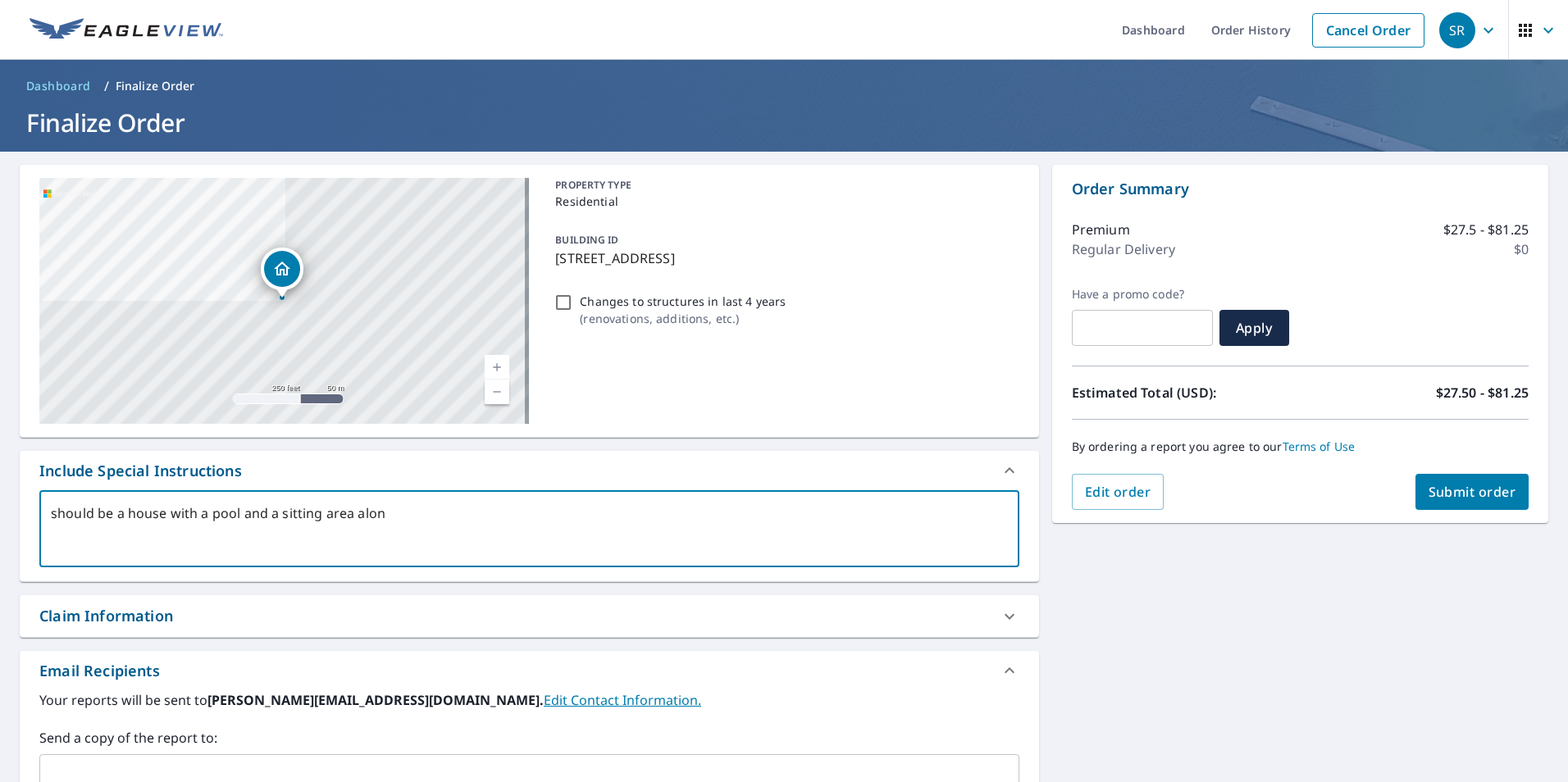
type textarea "x"
type textarea "should be a house with a pool and a sitting area along"
type textarea "x"
type textarea "should be a house with a pool and a sitting area along t"
type textarea "x"
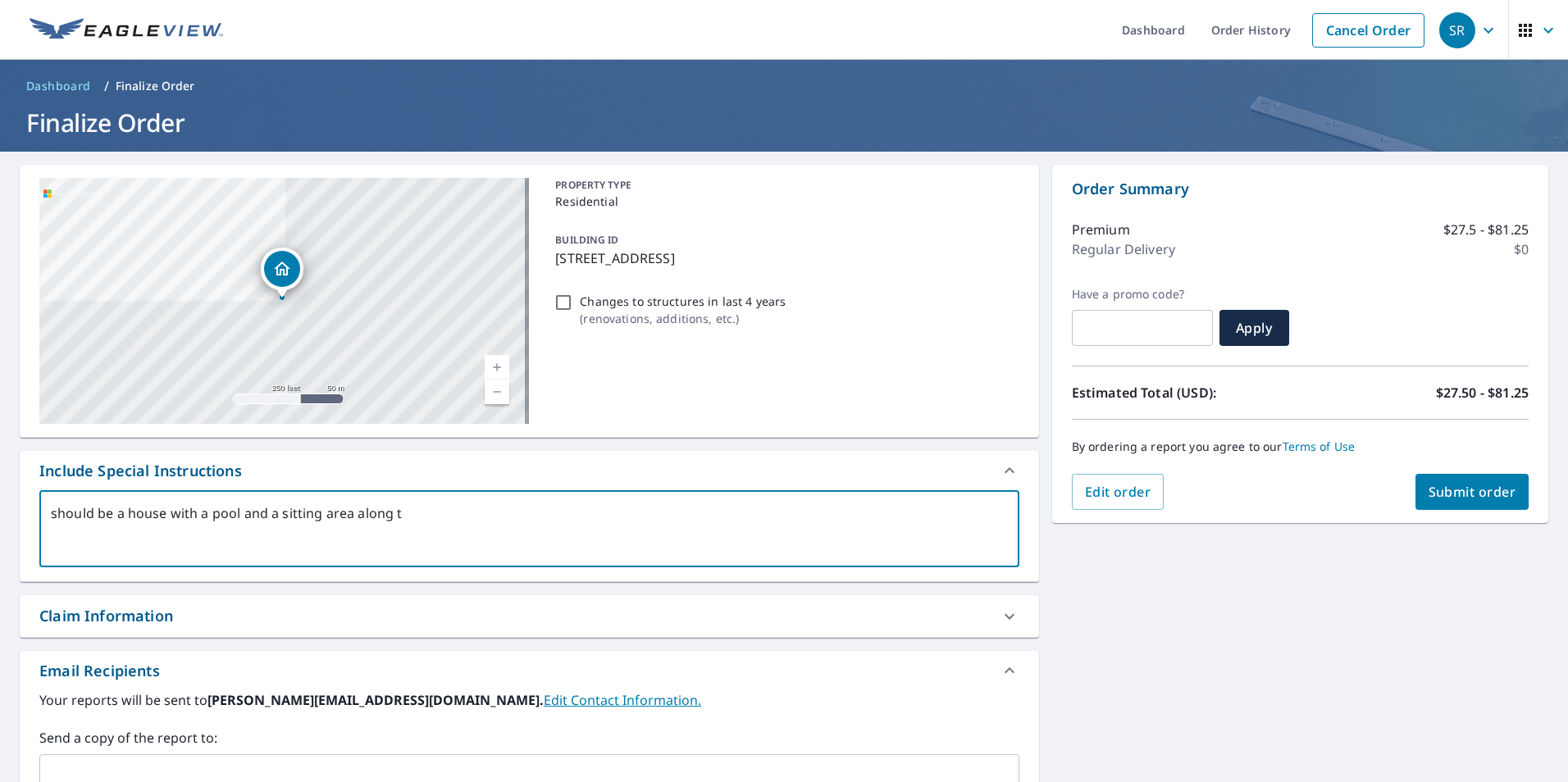
type textarea "should be a house with a pool and a sitting area along th"
type textarea "x"
type textarea "should be a house with a pool and a sitting area along the"
type textarea "x"
type textarea "should be a house with a pool and a sitting area along the"
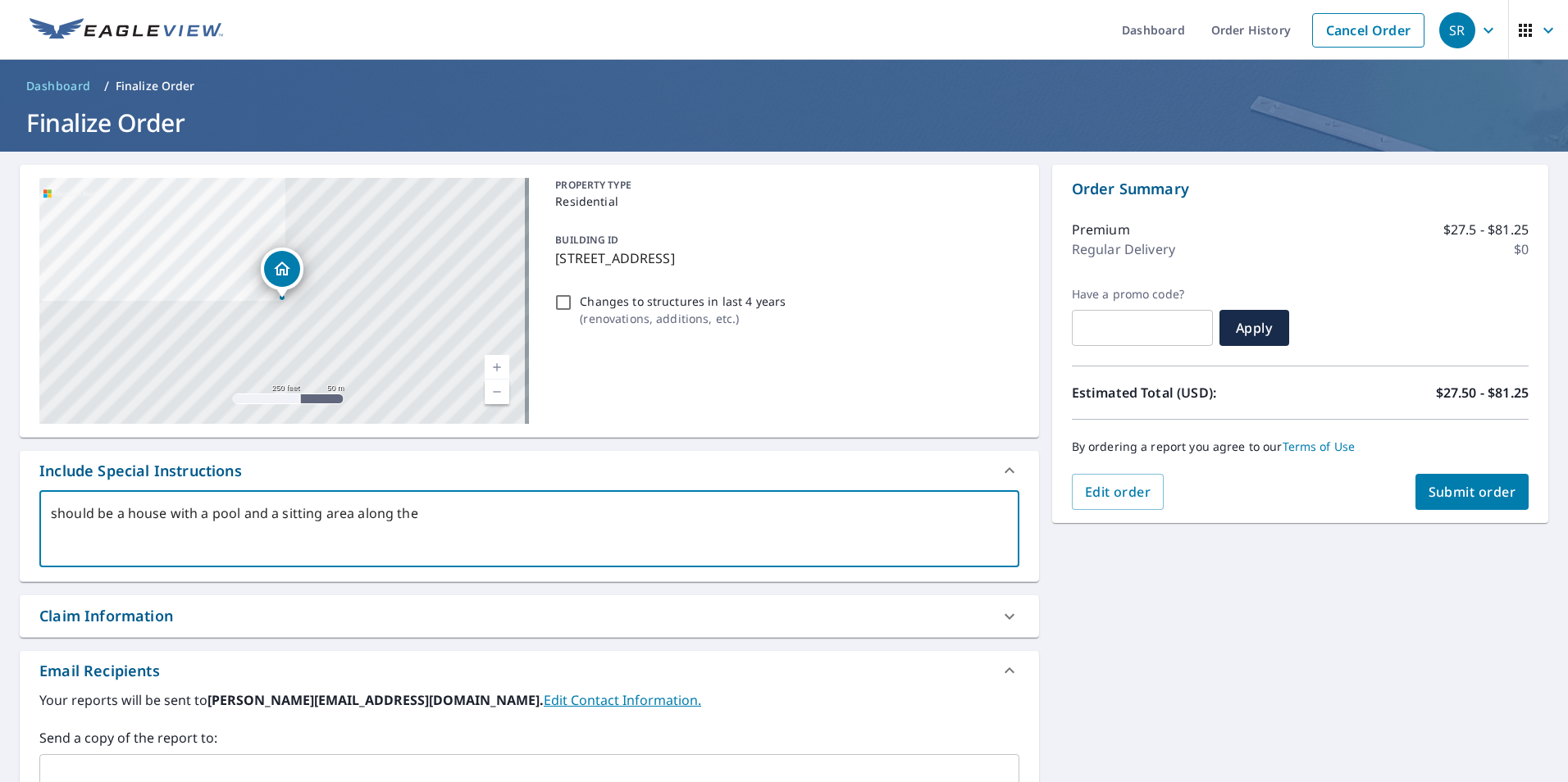
type textarea "x"
type textarea "should be a house with a pool and a sitting area along the w"
type textarea "x"
type textarea "should be a house with a pool and a sitting area along the wa"
type textarea "x"
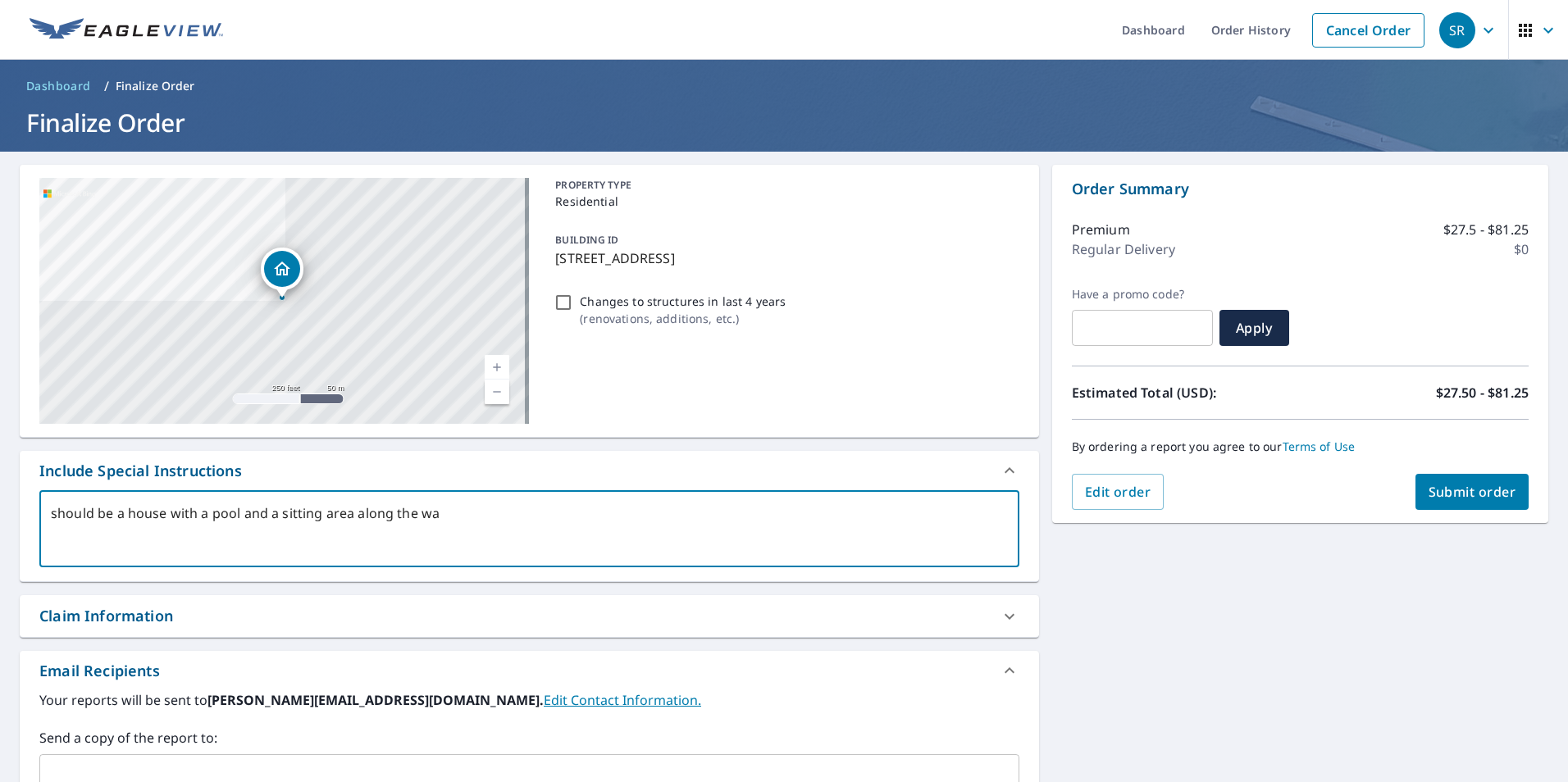
type textarea "should be a house with a pool and a sitting area along the wat"
type textarea "x"
type textarea "should be a house with a pool and a sitting area along the wate"
type textarea "x"
type textarea "should be a house with a pool and a sitting area along the water"
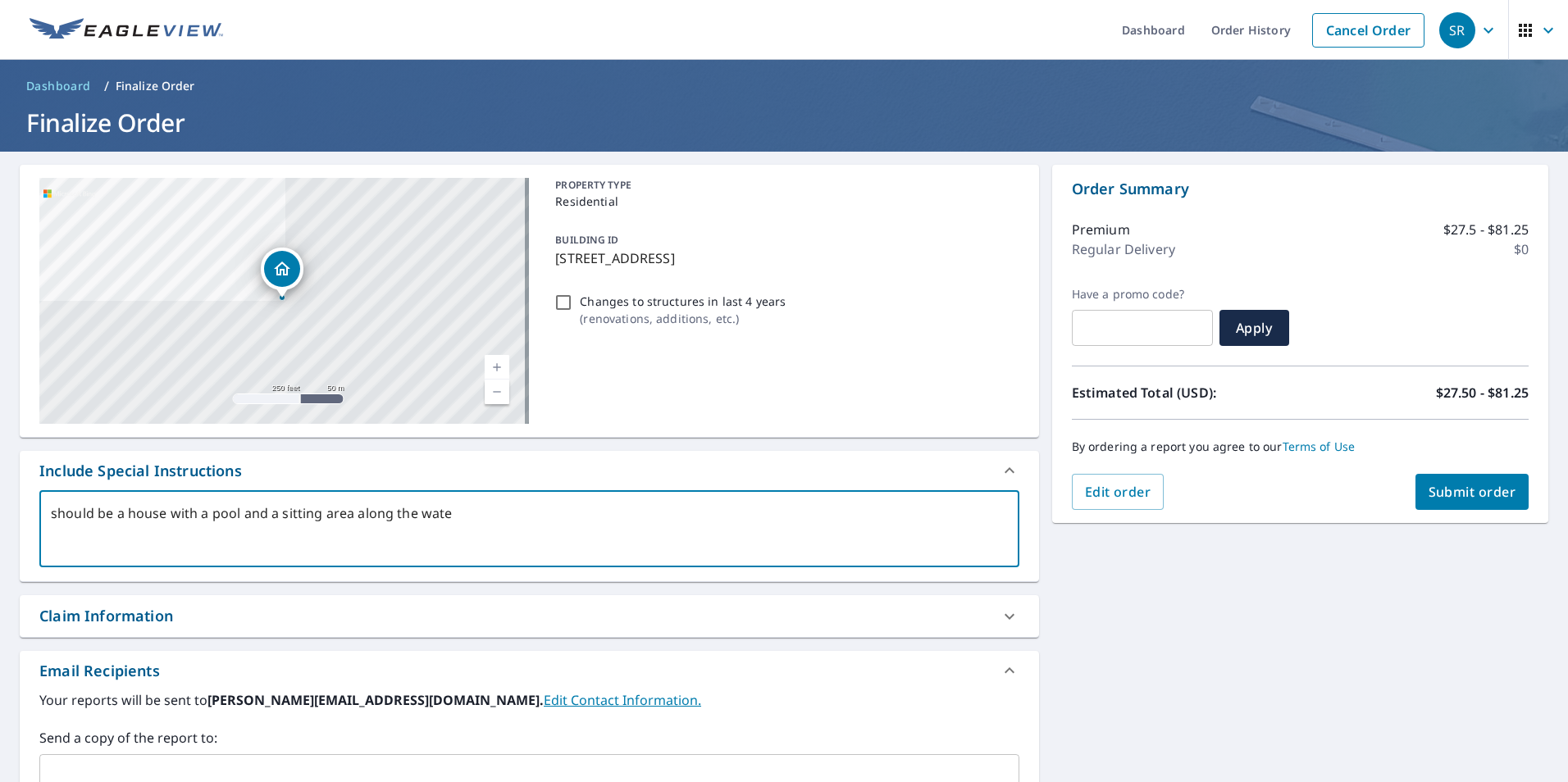
type textarea "x"
type textarea "should be a house with a pool and a sitting area along the water"
type textarea "x"
type textarea "should be a house with a pool and a sitting area along the water"
type textarea "x"
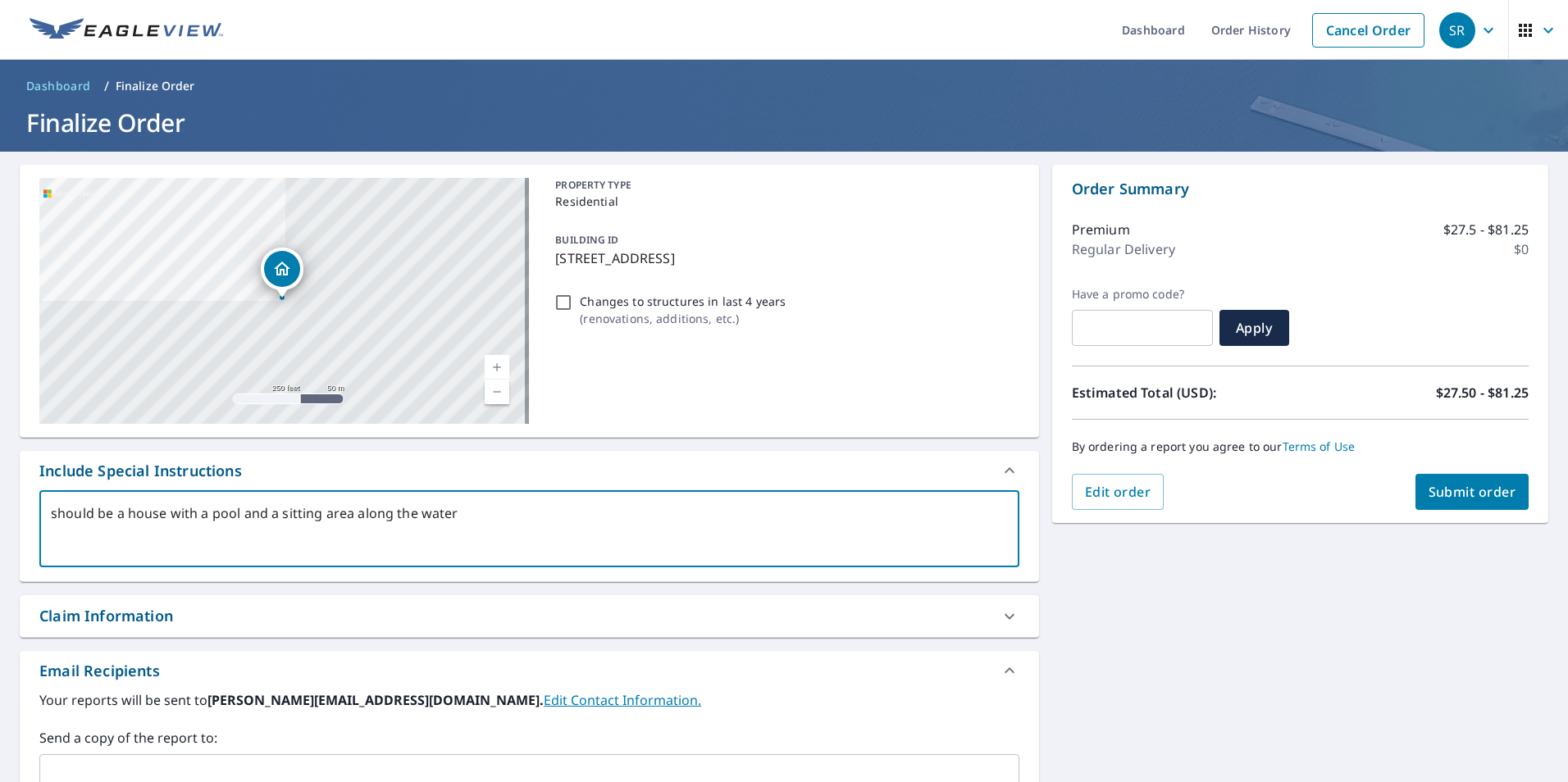
type textarea "should be a house with a pool and a sitting area along the water G"
type textarea "x"
type textarea "should be a house with a pool and a sitting area along the water Ga"
type textarea "x"
type textarea "should be a house with a pool and a sitting area along the water Gar"
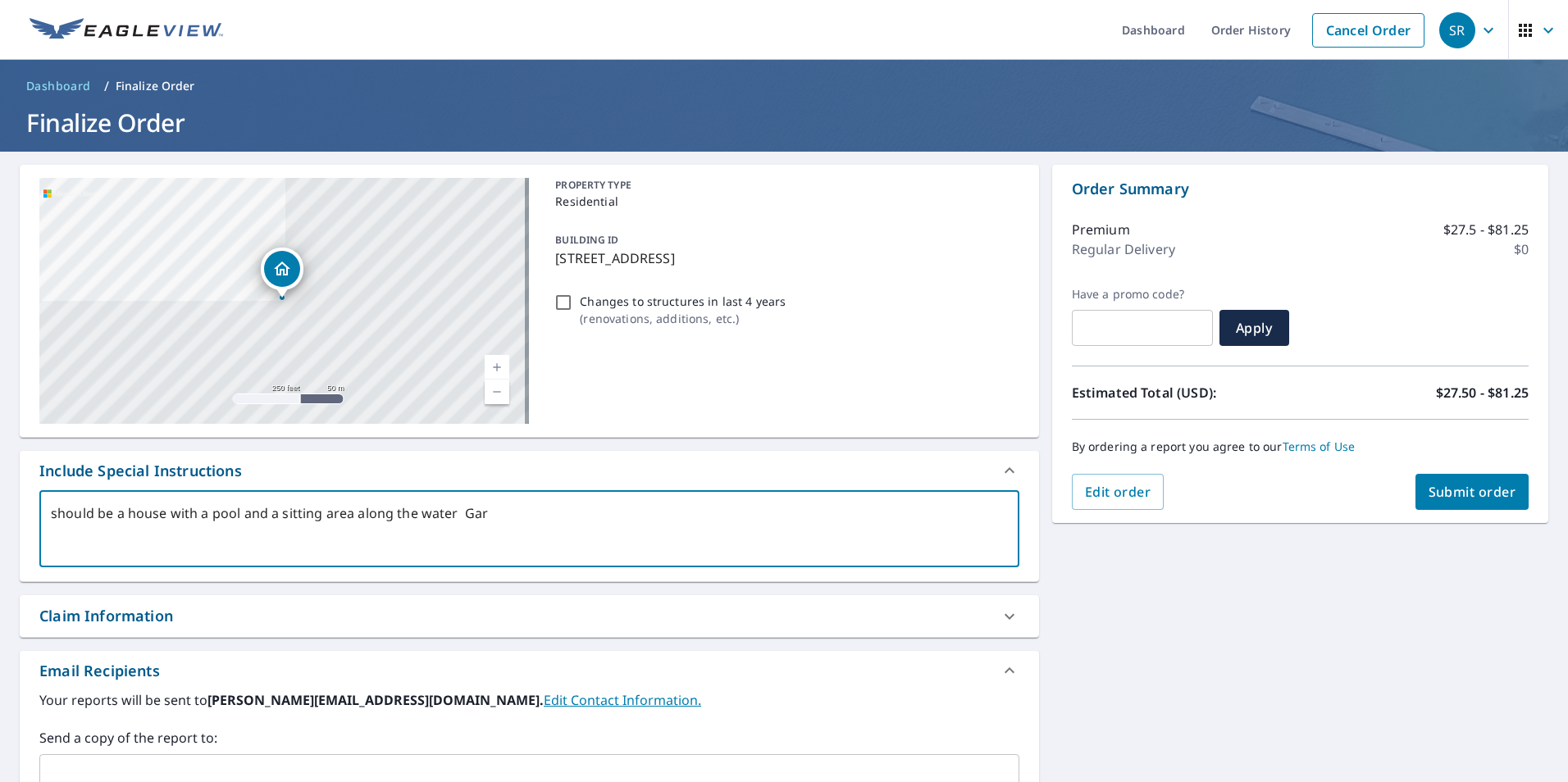
type textarea "x"
type textarea "should be a house with a pool and a sitting area along the water Gara"
type textarea "x"
type textarea "should be a house with a pool and a sitting area along the water Garag"
type textarea "x"
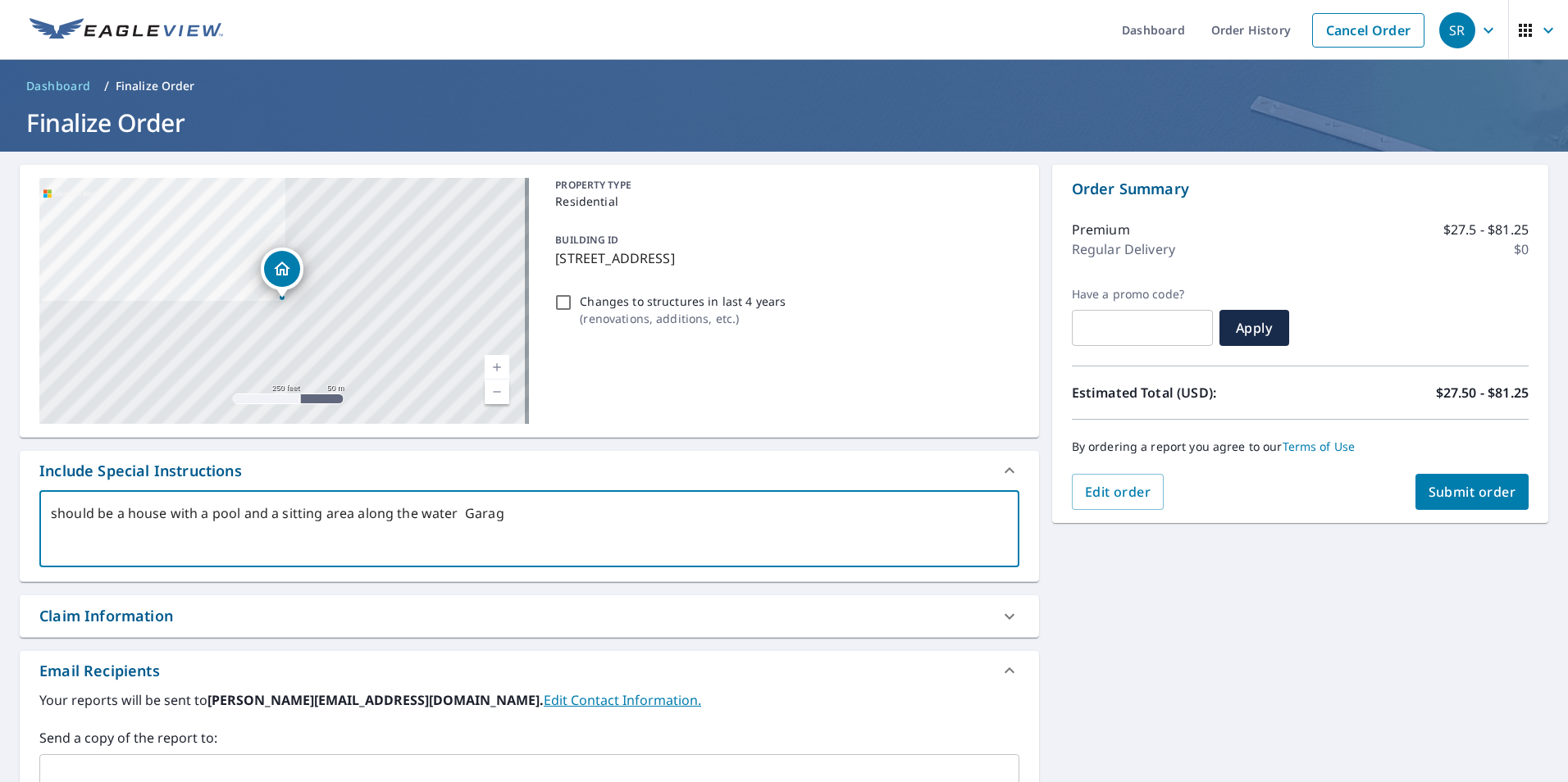
type textarea "should be a house with a pool and a sitting area along the water Garage"
type textarea "x"
type textarea "should be a house with a pool and a sitting area along the water Garage"
type textarea "x"
type textarea "should be a house with a pool and a sitting area along the water Garage i"
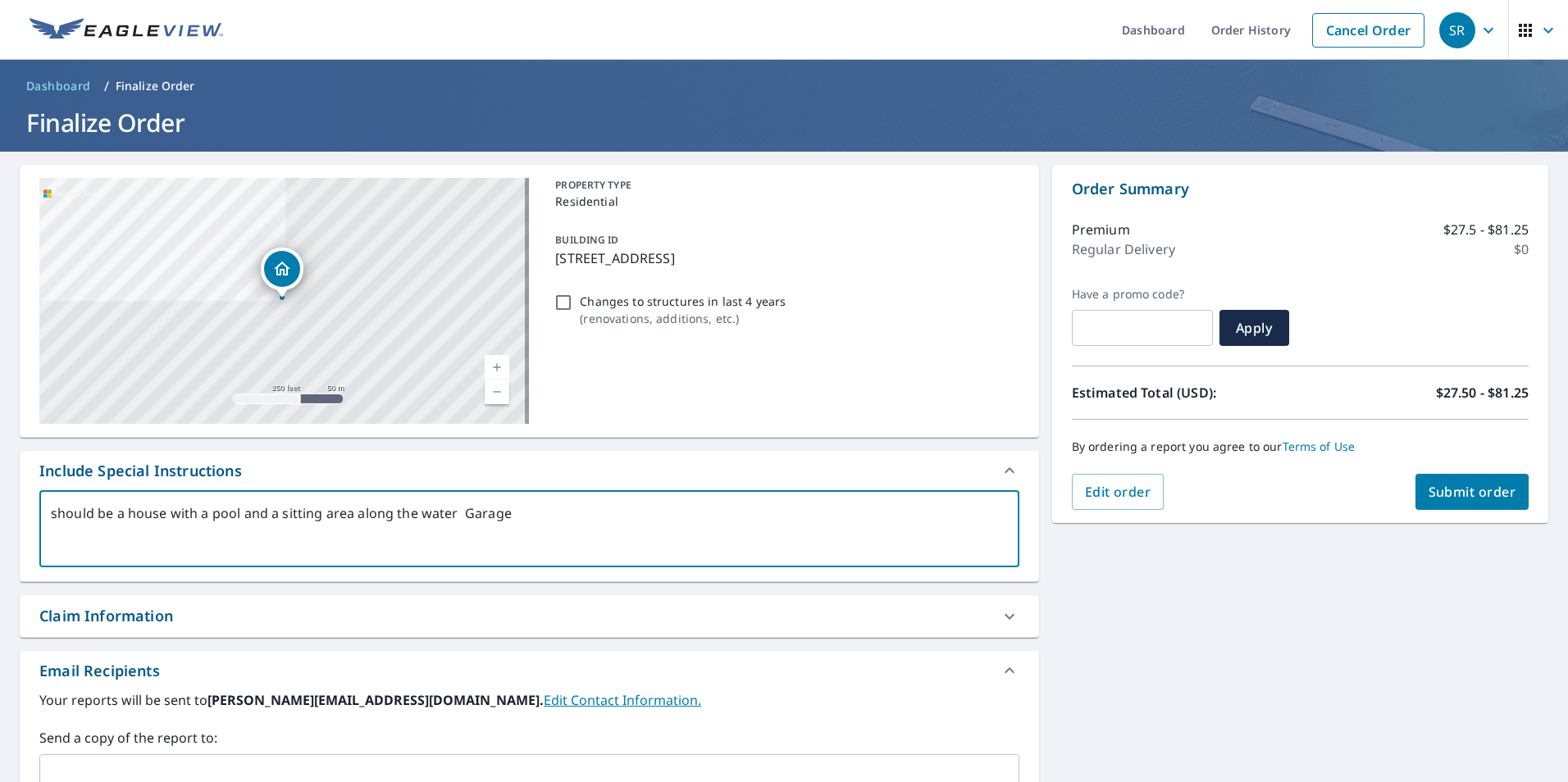
type textarea "x"
type textarea "should be a house with a pool and a sitting area along the water Garage is"
type textarea "x"
type textarea "should be a house with a pool and a sitting area along the water Garage is"
type textarea "x"
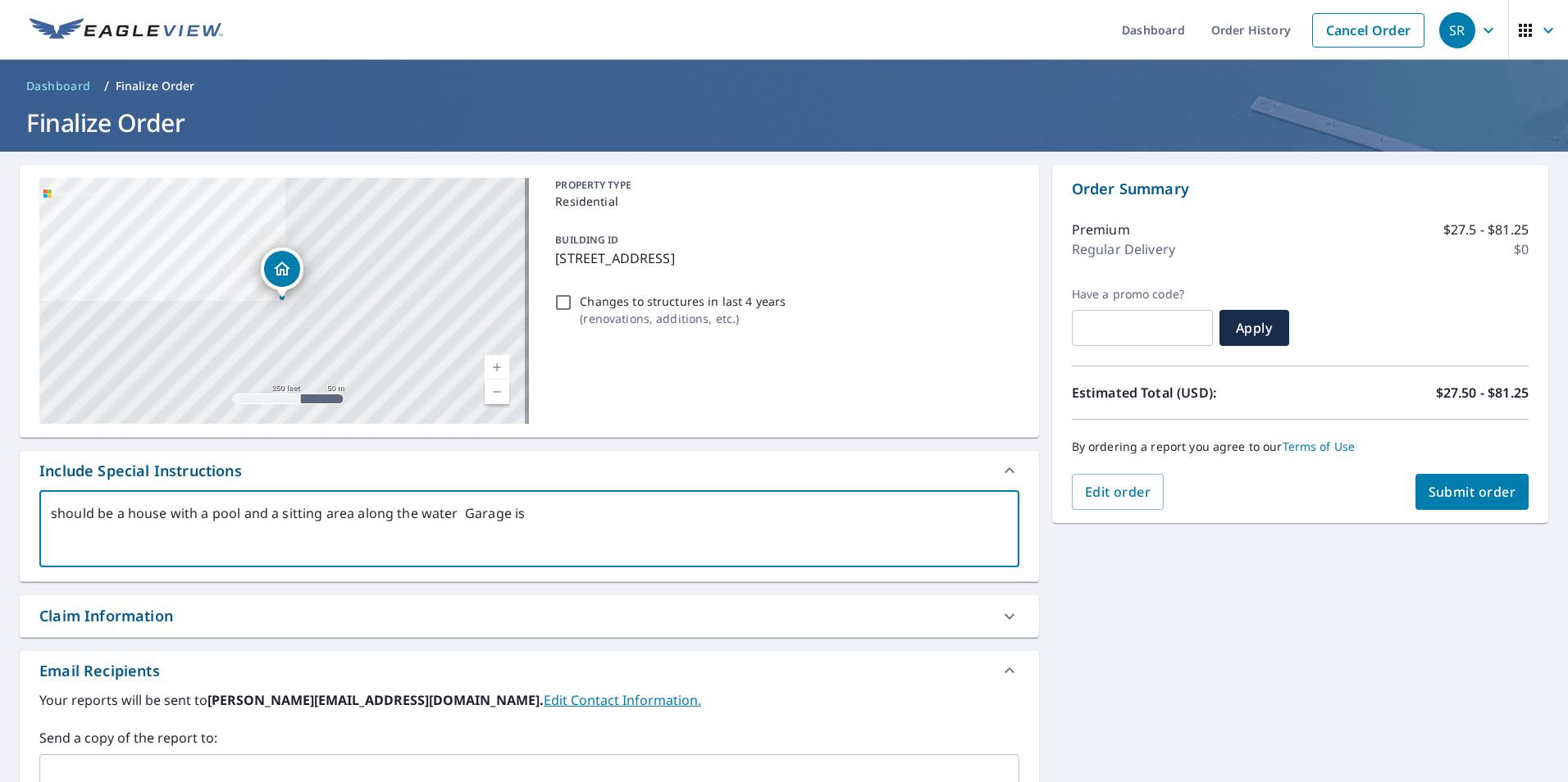
type textarea "should be a house with a pool and a sitting area along the water Garage is o"
type textarea "x"
type textarea "should be a house with a pool and a sitting area along the water Garage is"
type textarea "x"
type textarea "should be a house with a pool and a sitting area along the water Garage is"
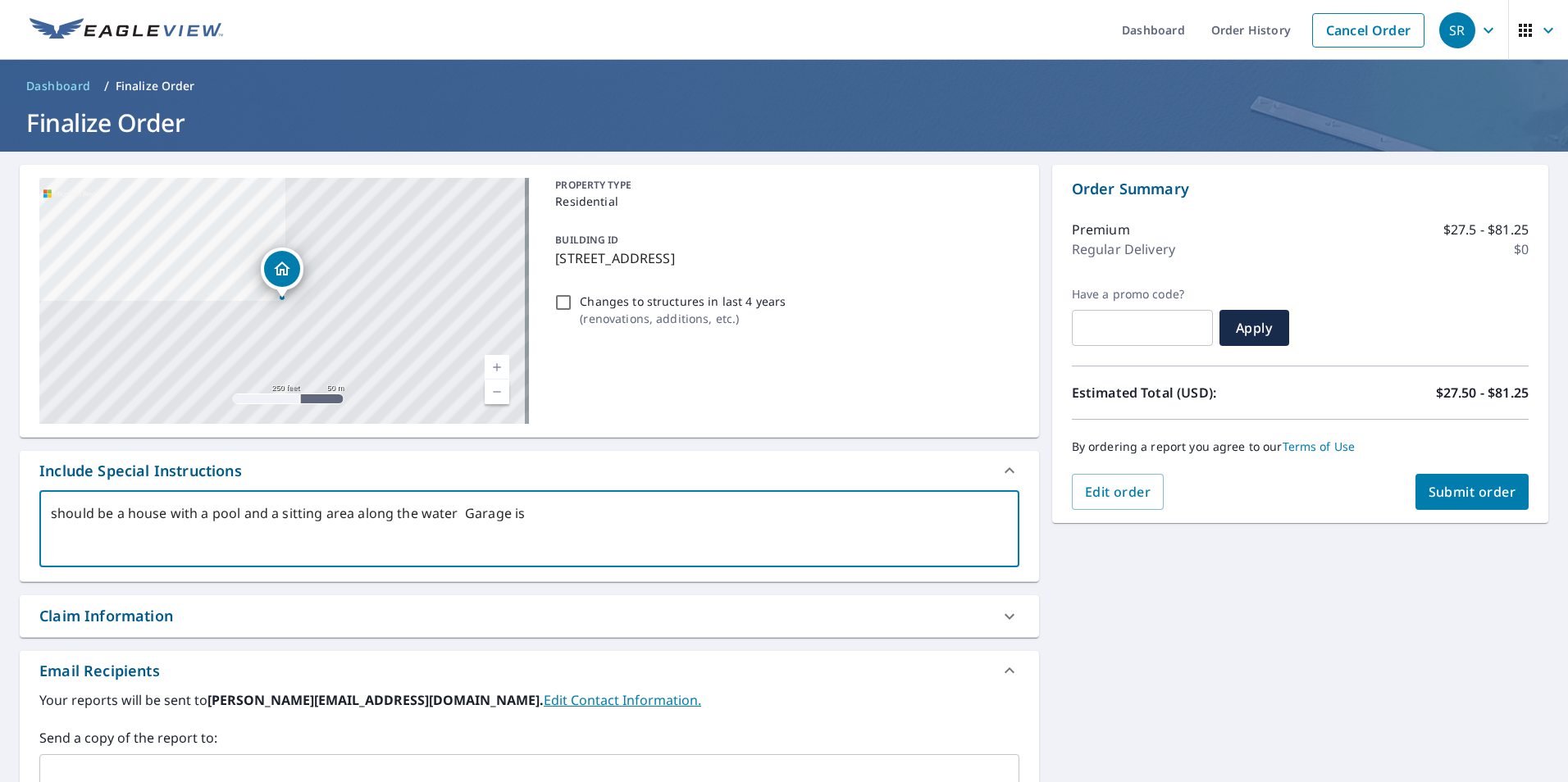
type textarea "x"
type textarea "should be a house with a pool and a sitting area along the water Garage i"
type textarea "x"
type textarea "should be a house with a pool and a sitting area along the water Garag"
type textarea "x"
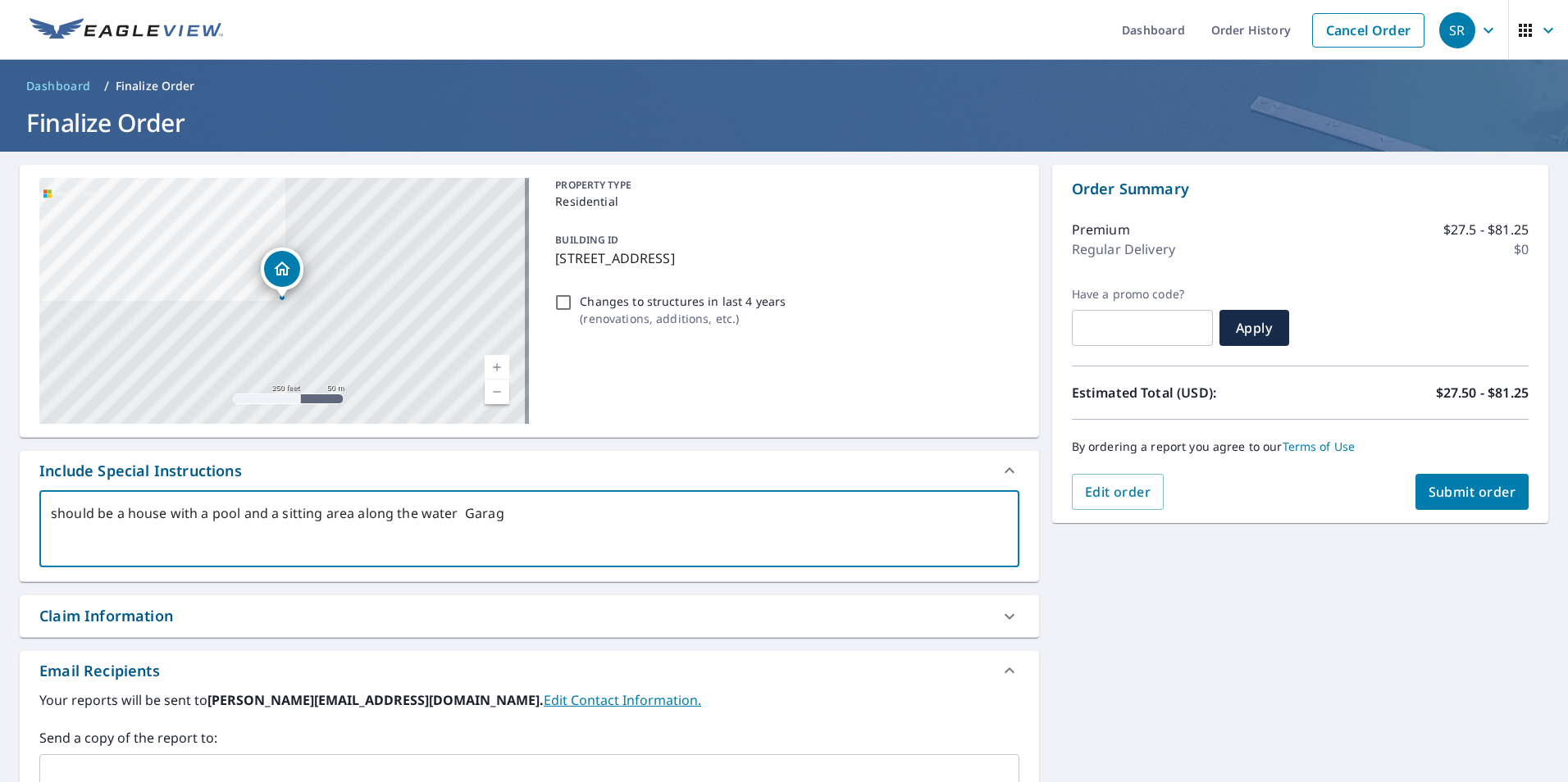
type textarea "should be a house with a pool and a sitting area along the water Gara"
type textarea "x"
type textarea "should be a house with a pool and a sitting area along the water Gar"
type textarea "x"
type textarea "should be a house with a pool and a sitting area along the water Ga"
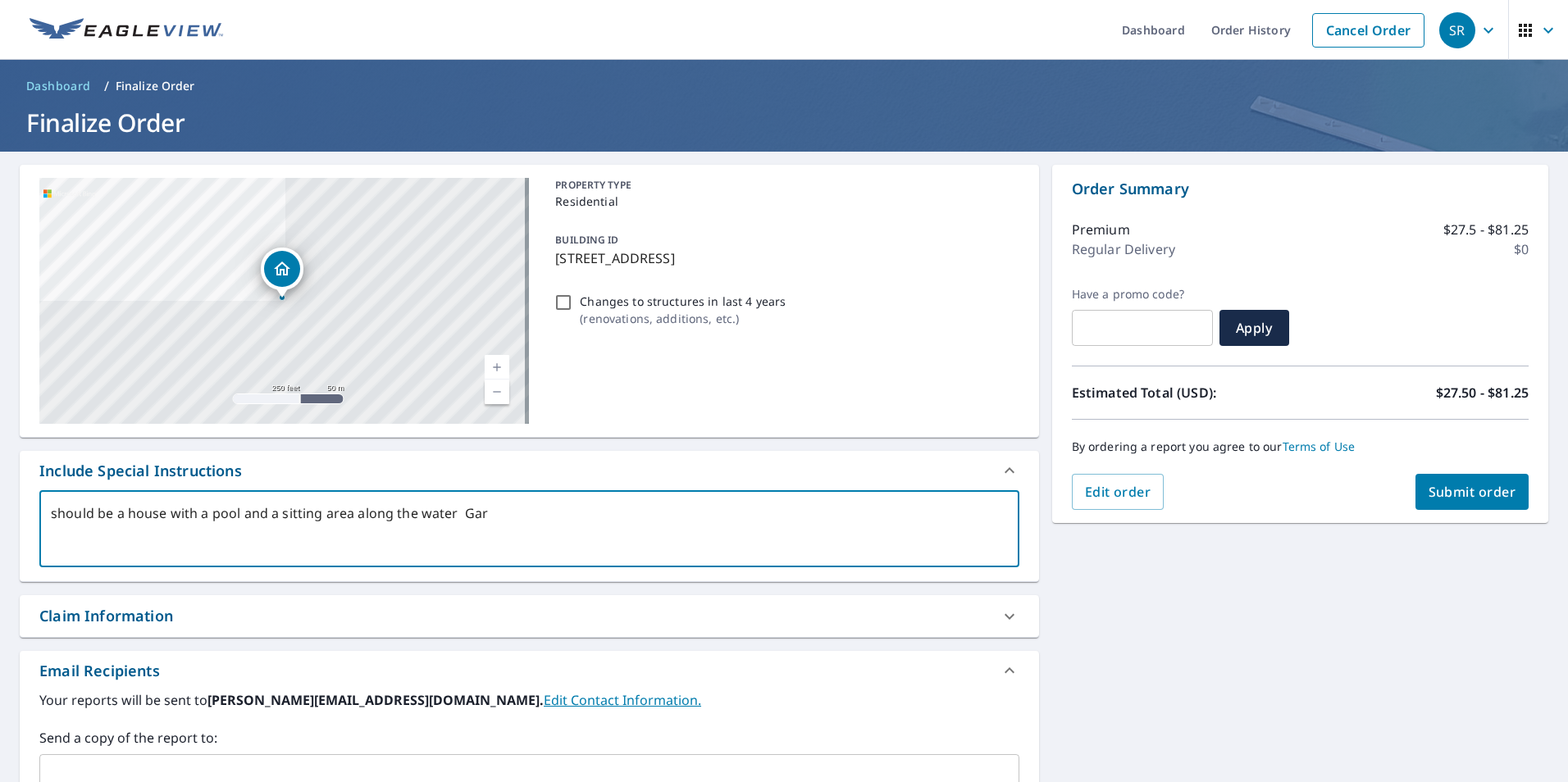
type textarea "x"
type textarea "should be a house with a pool and a sitting area along the water G"
type textarea "x"
type textarea "should be a house with a pool and a sitting area along the water"
type textarea "x"
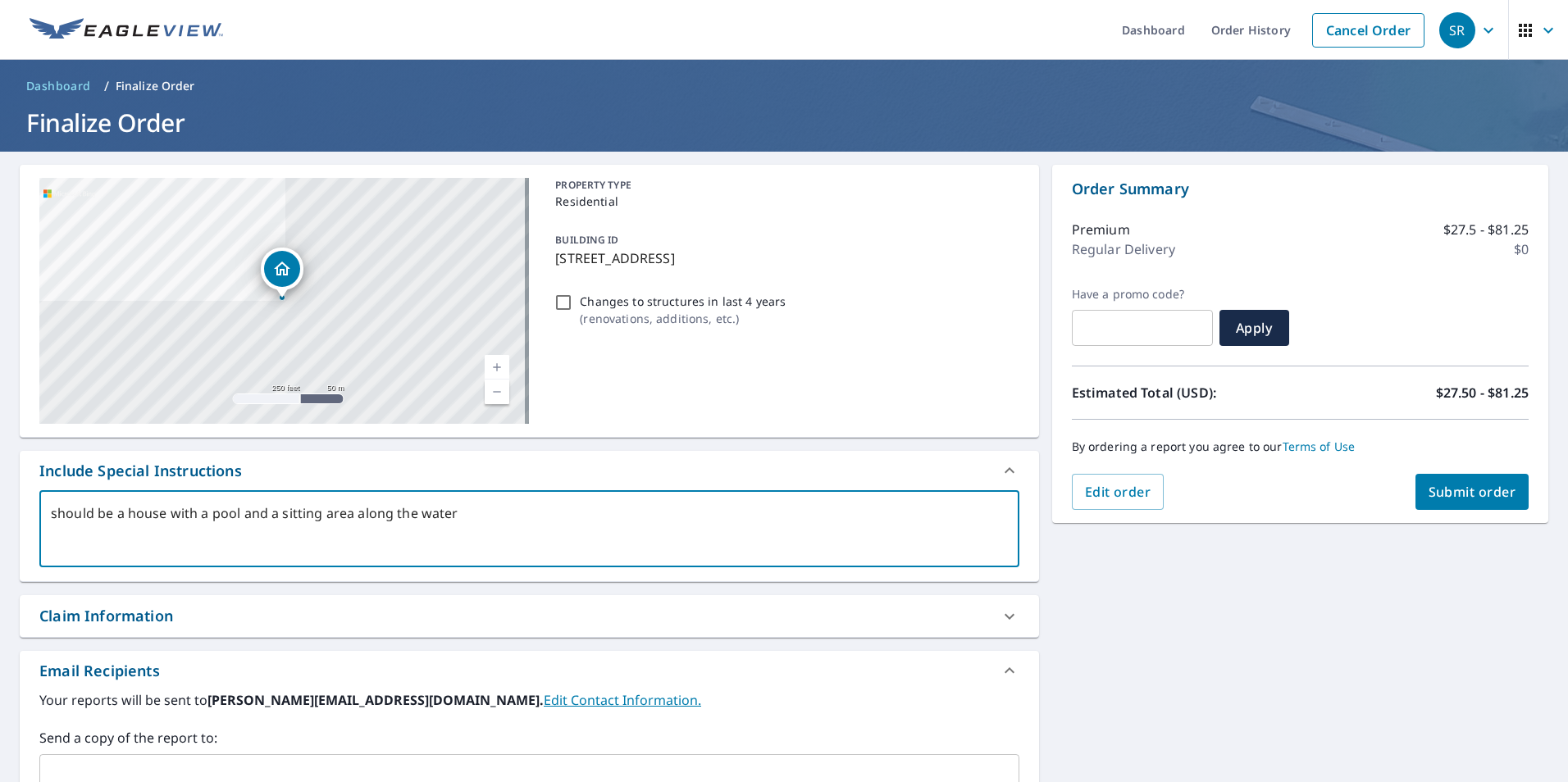
type textarea "should be a house with a pool and a sitting area along the water D"
type textarea "x"
type textarea "should be a house with a pool and a sitting area along the water Dr"
type textarea "x"
type textarea "should be a house with a pool and a sitting area along the water Dri"
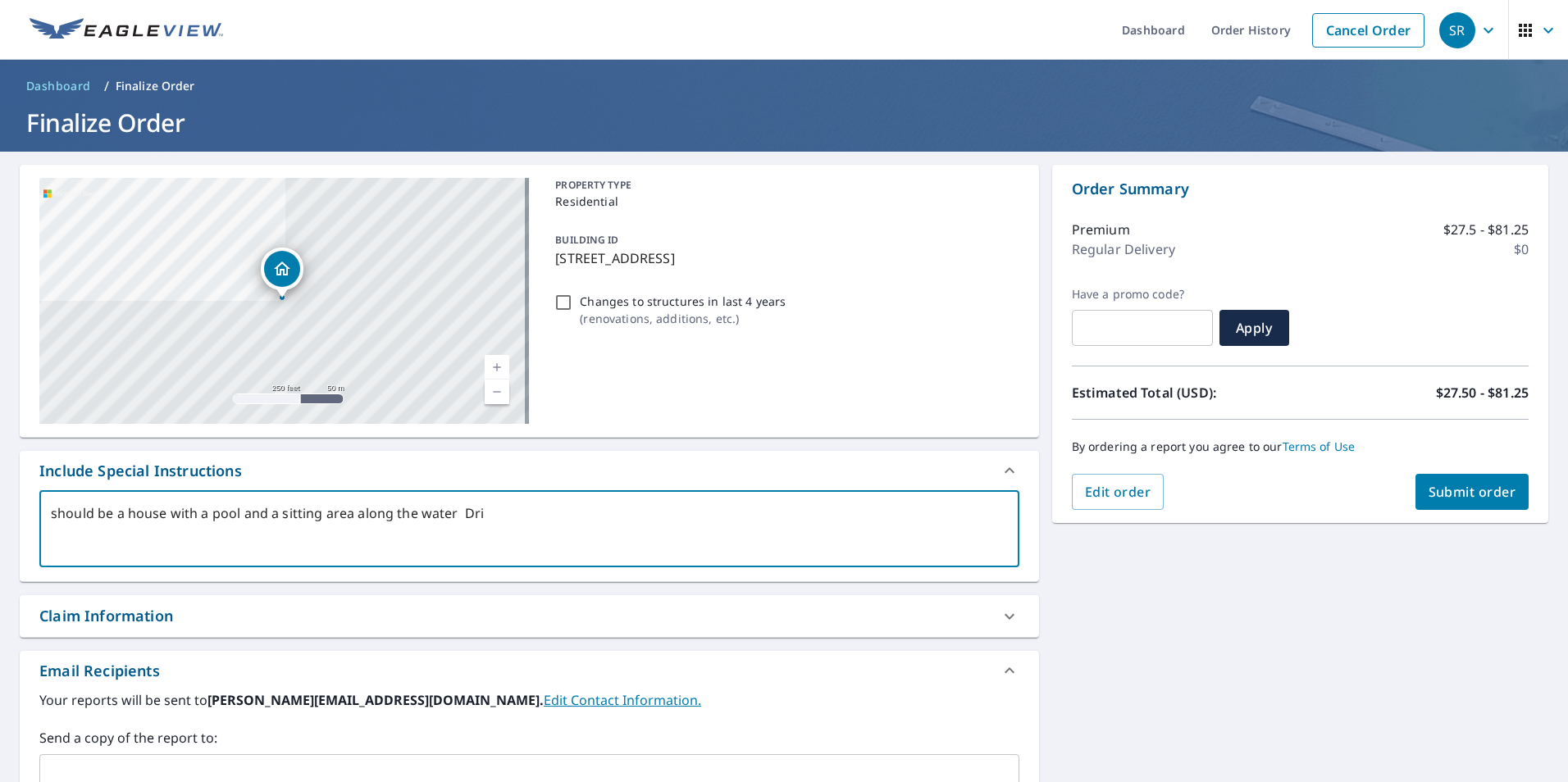
type textarea "x"
type textarea "should be a house with a pool and a sitting area along the water Driv"
type textarea "x"
type textarea "should be a house with a pool and a sitting area along the water Drive"
type textarea "x"
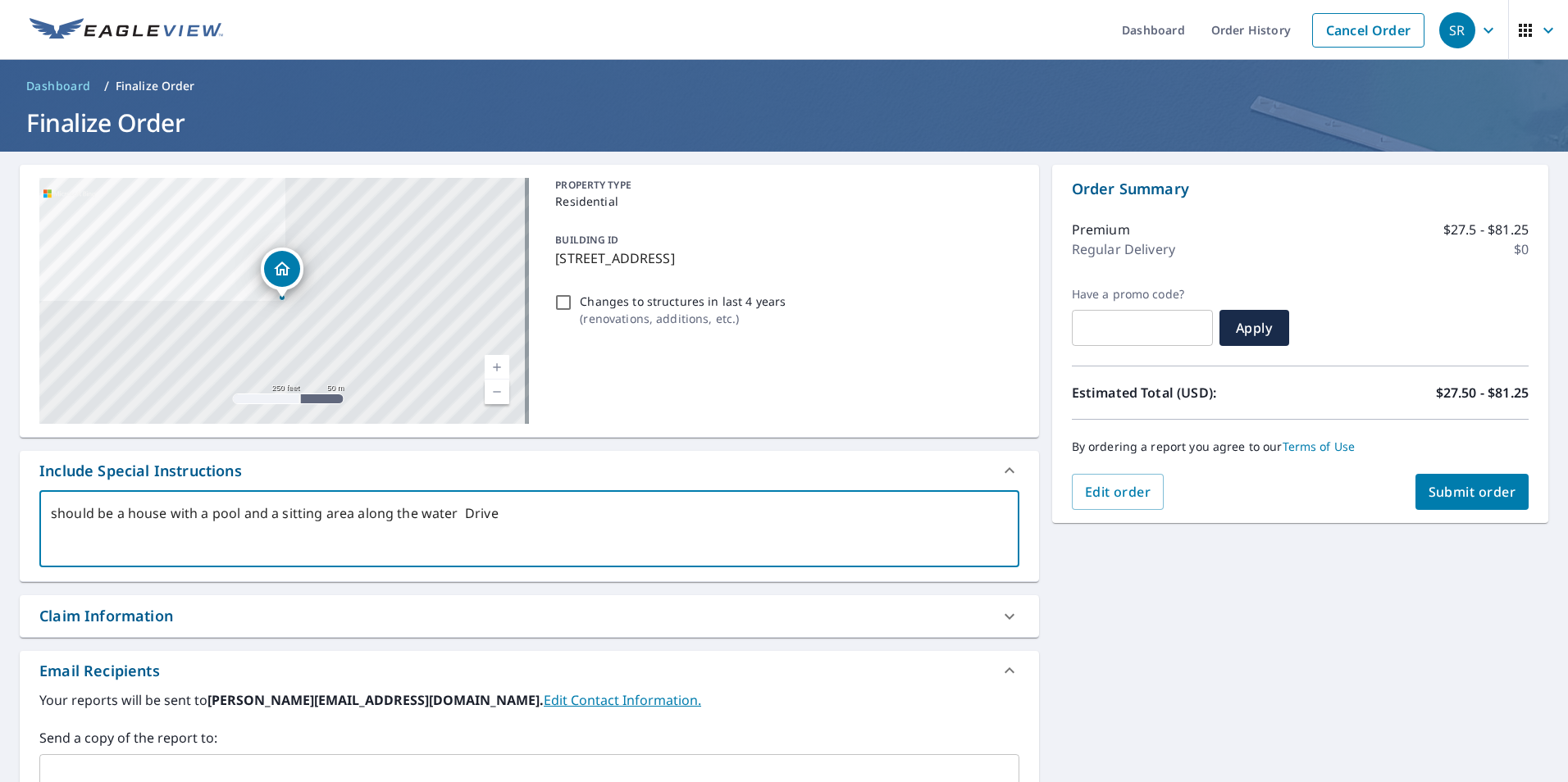
type textarea "should be a house with a pool and a sitting area along the water Drivew"
type textarea "x"
type textarea "should be a house with a pool and a sitting area along the water Drivewa"
type textarea "x"
type textarea "should be a house with a pool and a sitting area along the water Driveway"
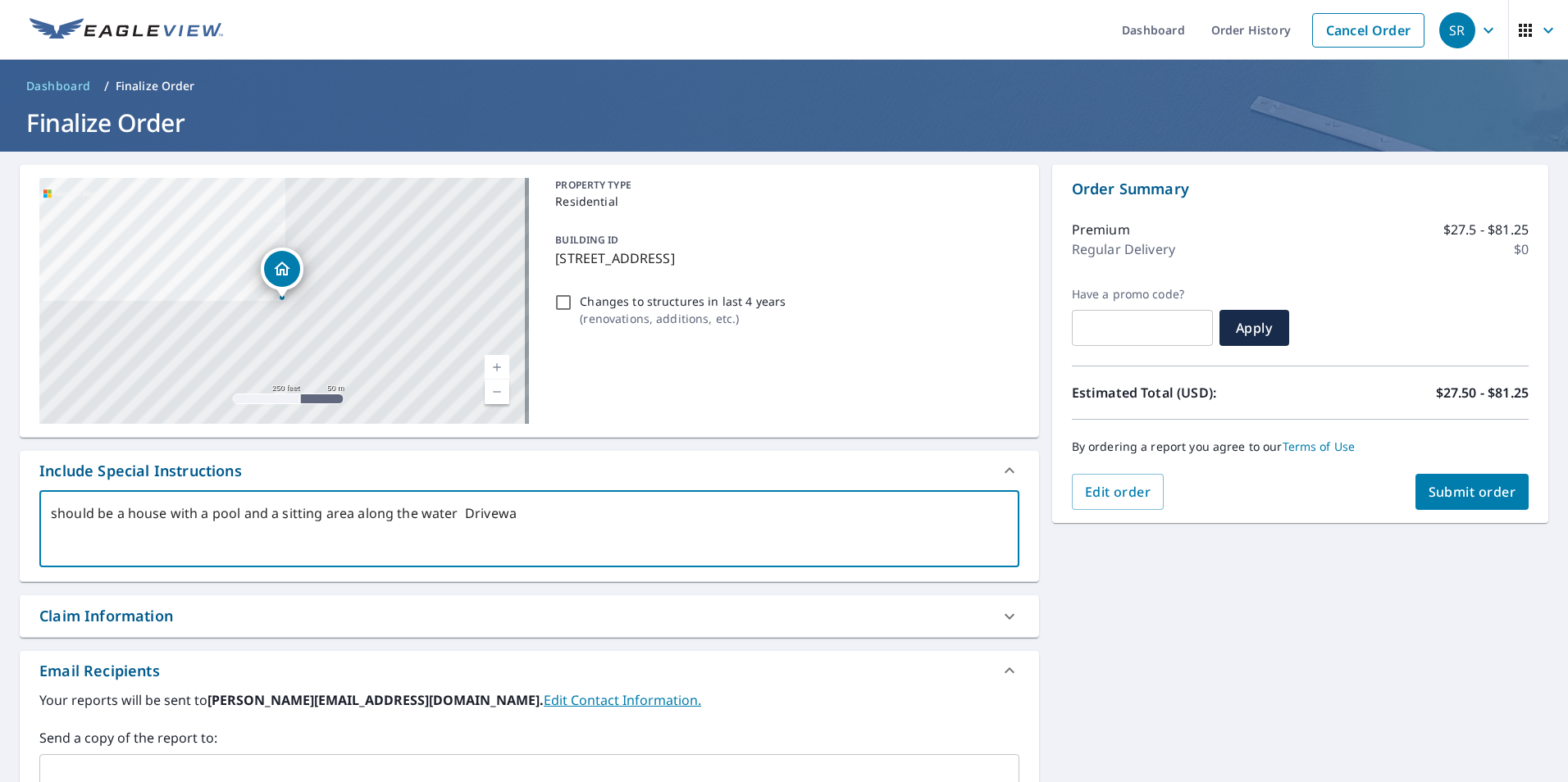
type textarea "x"
type textarea "should be a house with a pool and a sitting area along the water Driveway"
type textarea "x"
click at [1460, 484] on span "Submit order" at bounding box center [1473, 492] width 87 height 18
